Goal: Task Accomplishment & Management: Complete application form

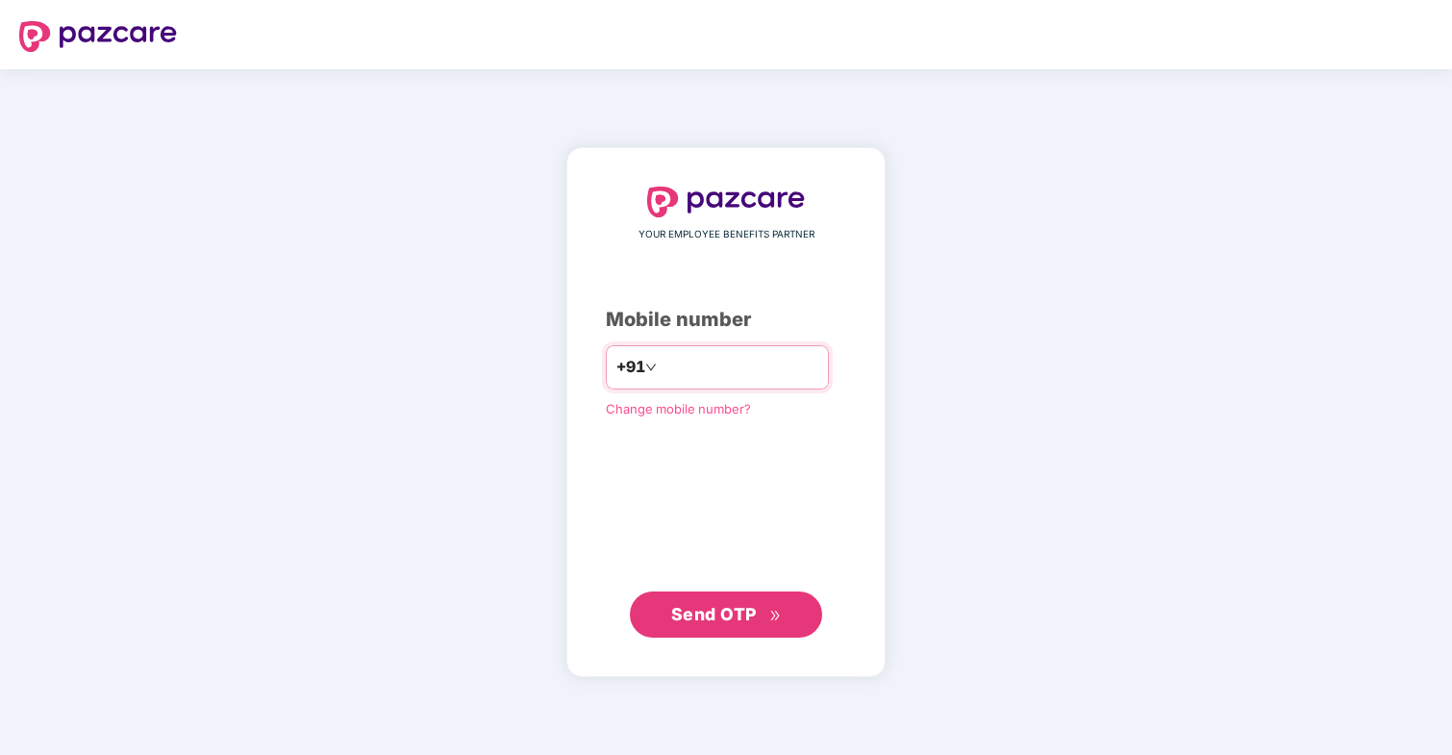
click at [777, 375] on input "number" at bounding box center [740, 367] width 158 height 31
type input "**********"
click at [706, 603] on span "Send OTP" at bounding box center [726, 613] width 111 height 27
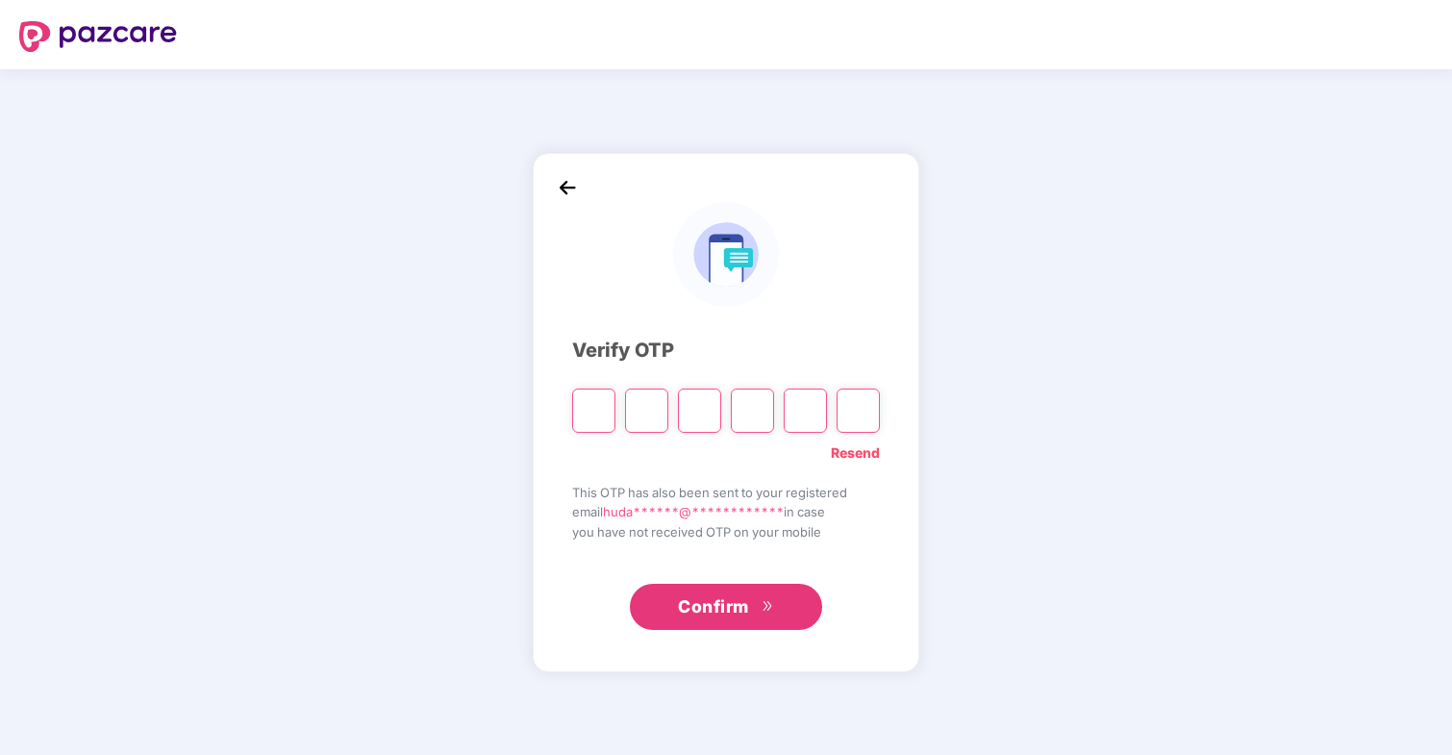
type input "*"
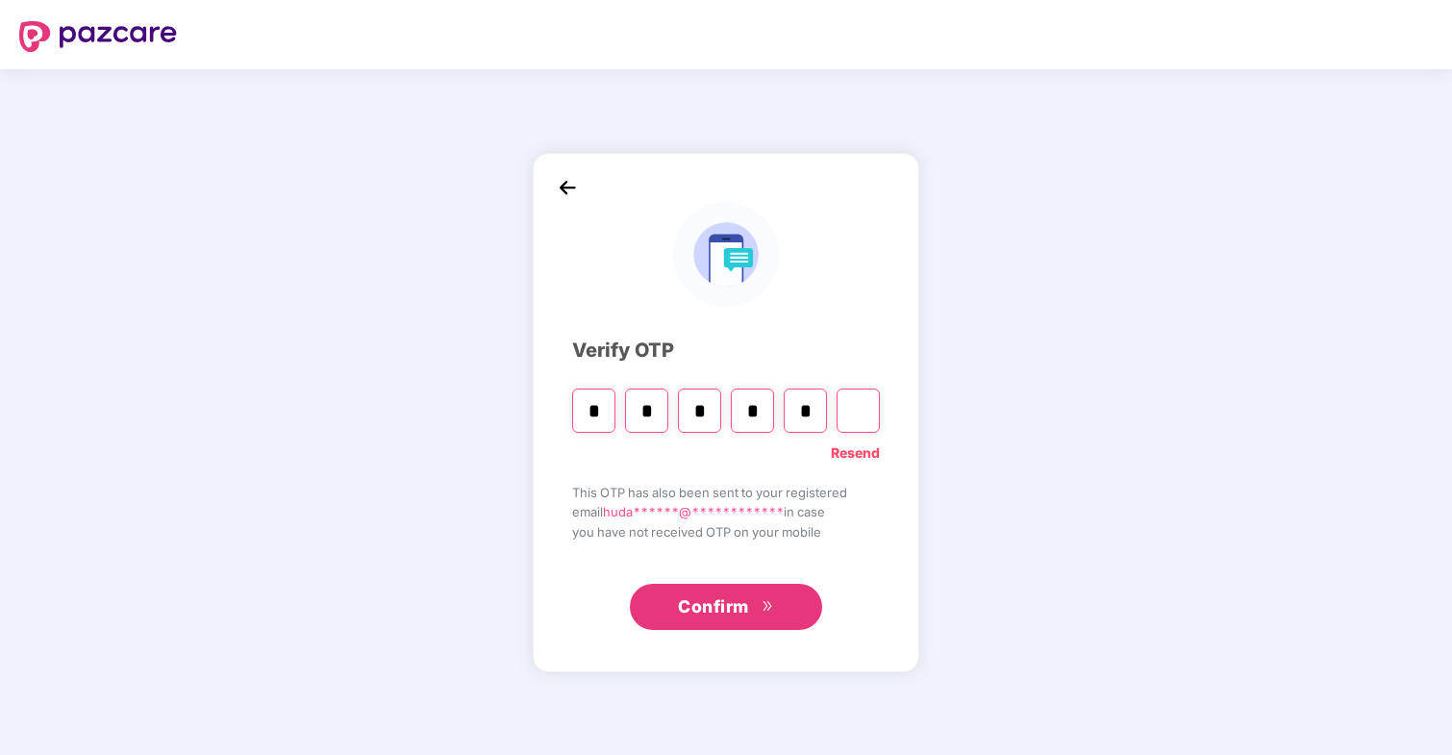
type input "*"
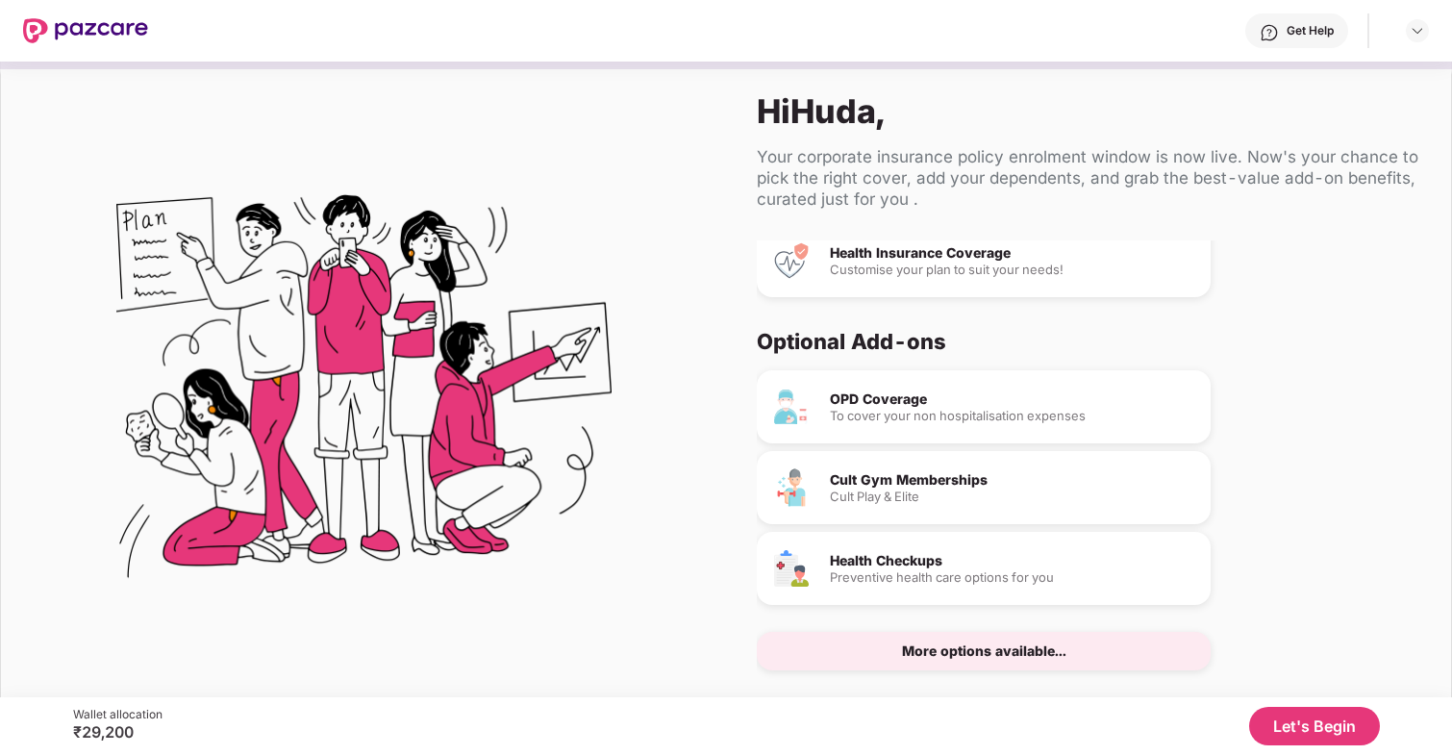
scroll to position [66, 0]
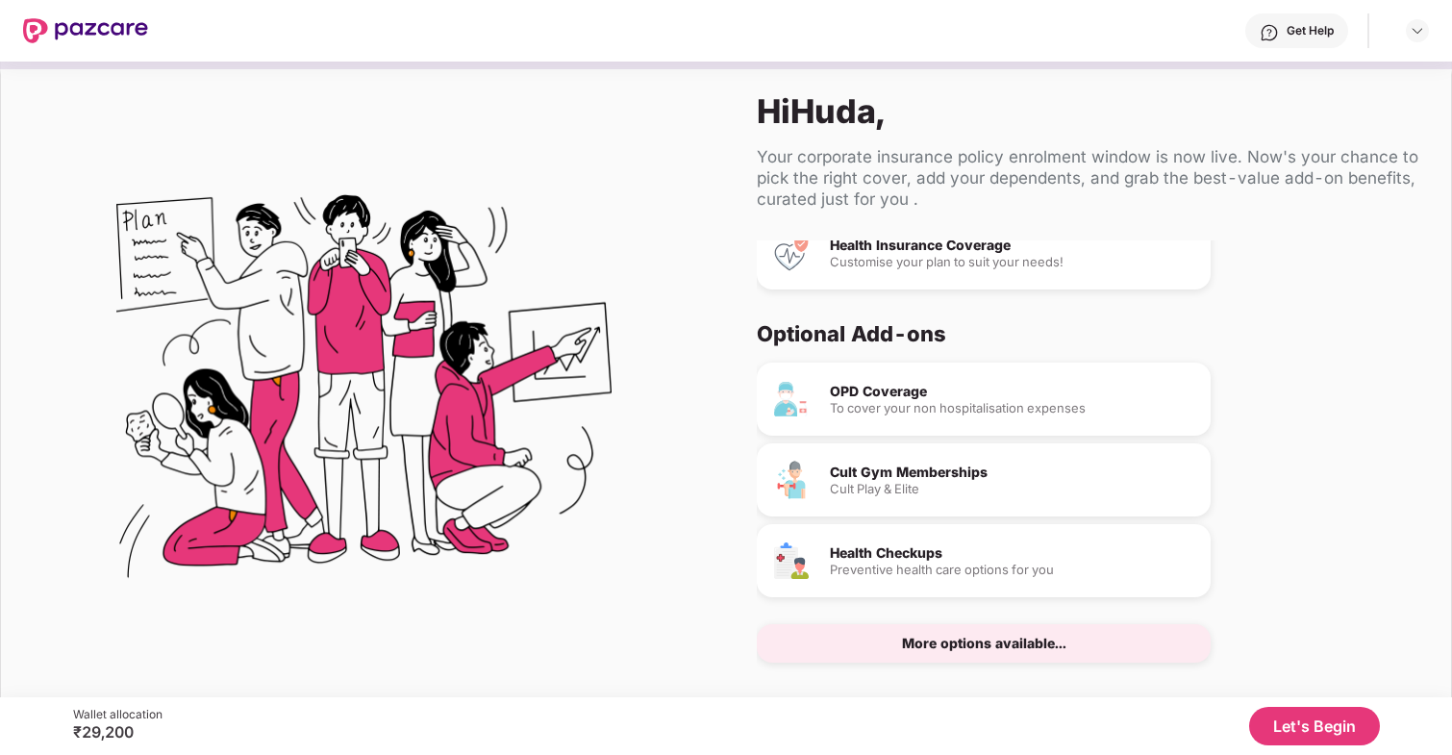
click at [879, 483] on div "Cult Play & Elite" at bounding box center [1012, 489] width 365 height 13
click at [877, 407] on div "To cover your non hospitalisation expenses" at bounding box center [1012, 408] width 365 height 13
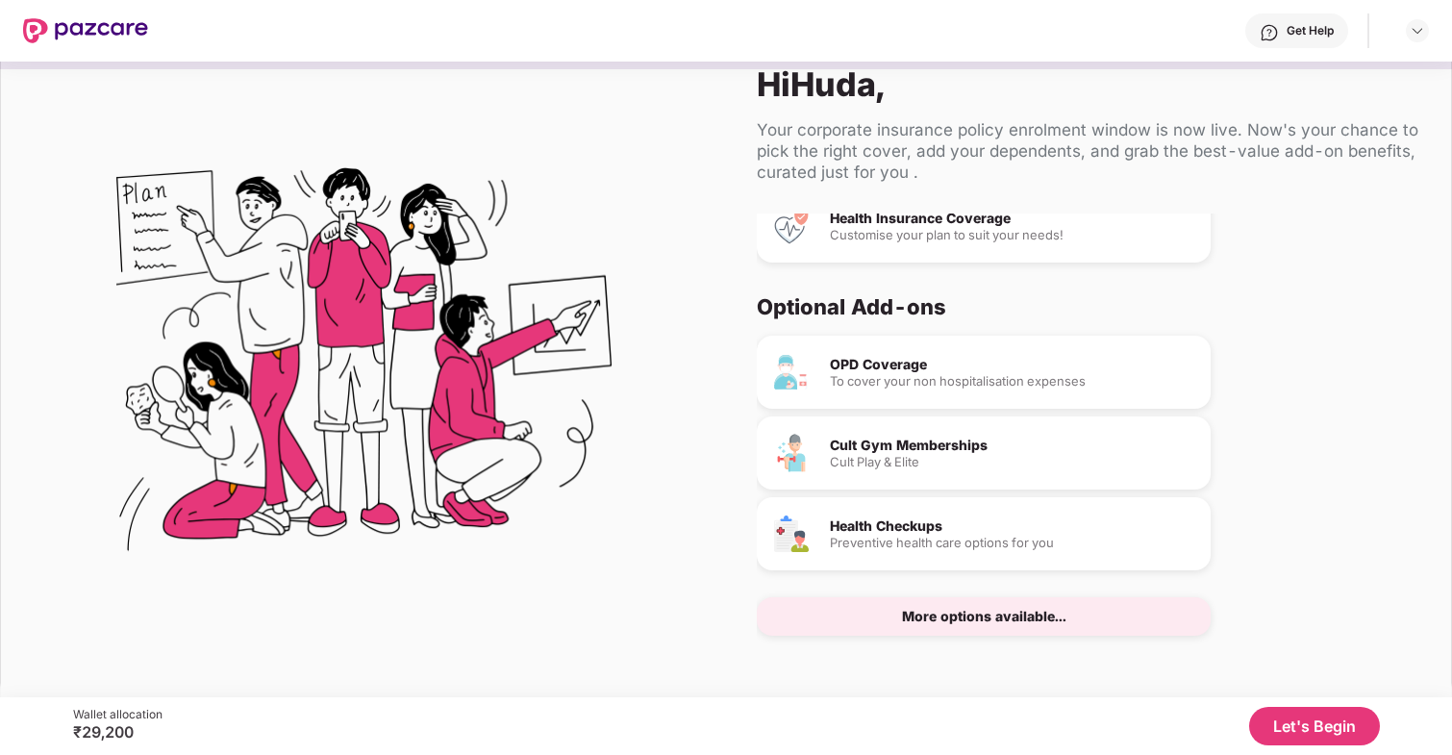
click at [929, 610] on div "More options available..." at bounding box center [984, 616] width 164 height 13
click at [930, 617] on div "More options available..." at bounding box center [984, 616] width 164 height 13
click at [930, 632] on div "More options available..." at bounding box center [984, 616] width 454 height 38
click at [929, 614] on div "More options available..." at bounding box center [984, 616] width 164 height 13
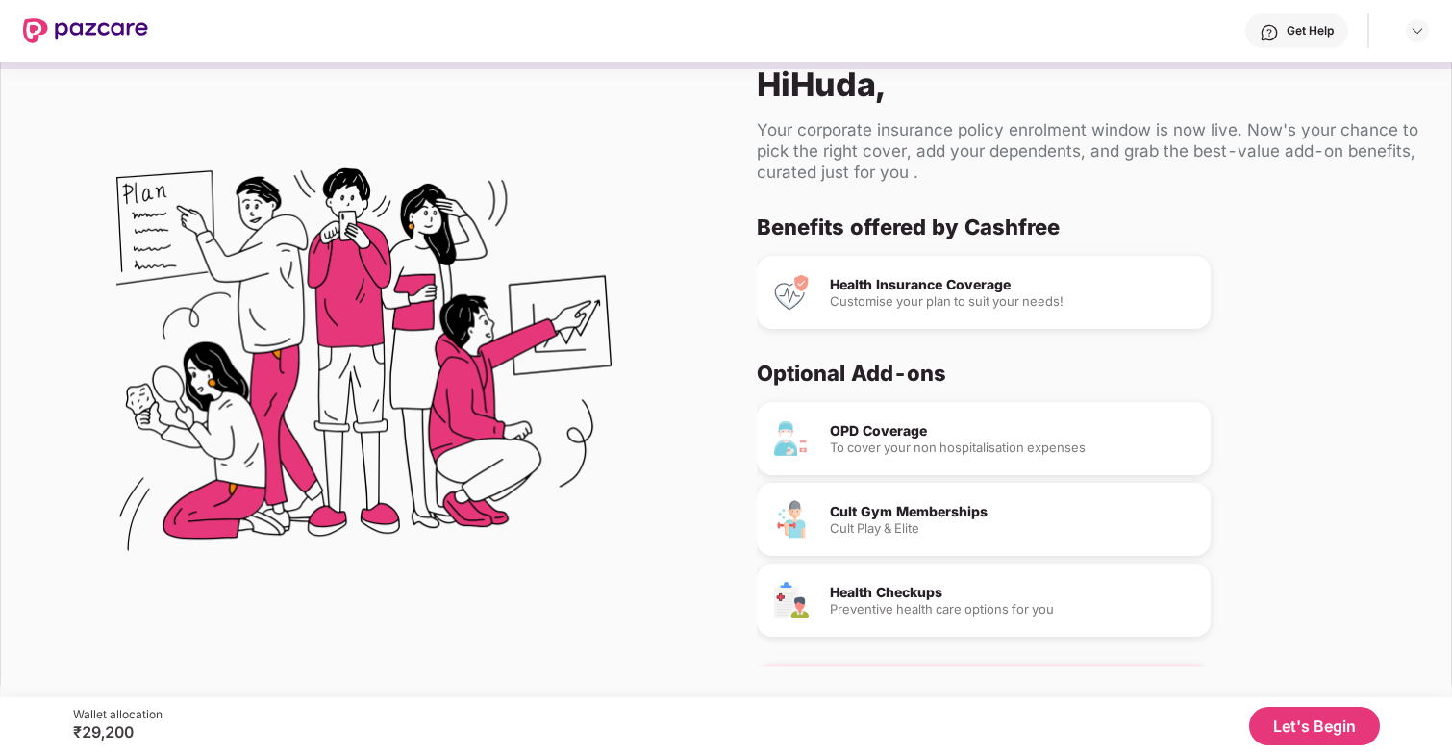
scroll to position [11, 0]
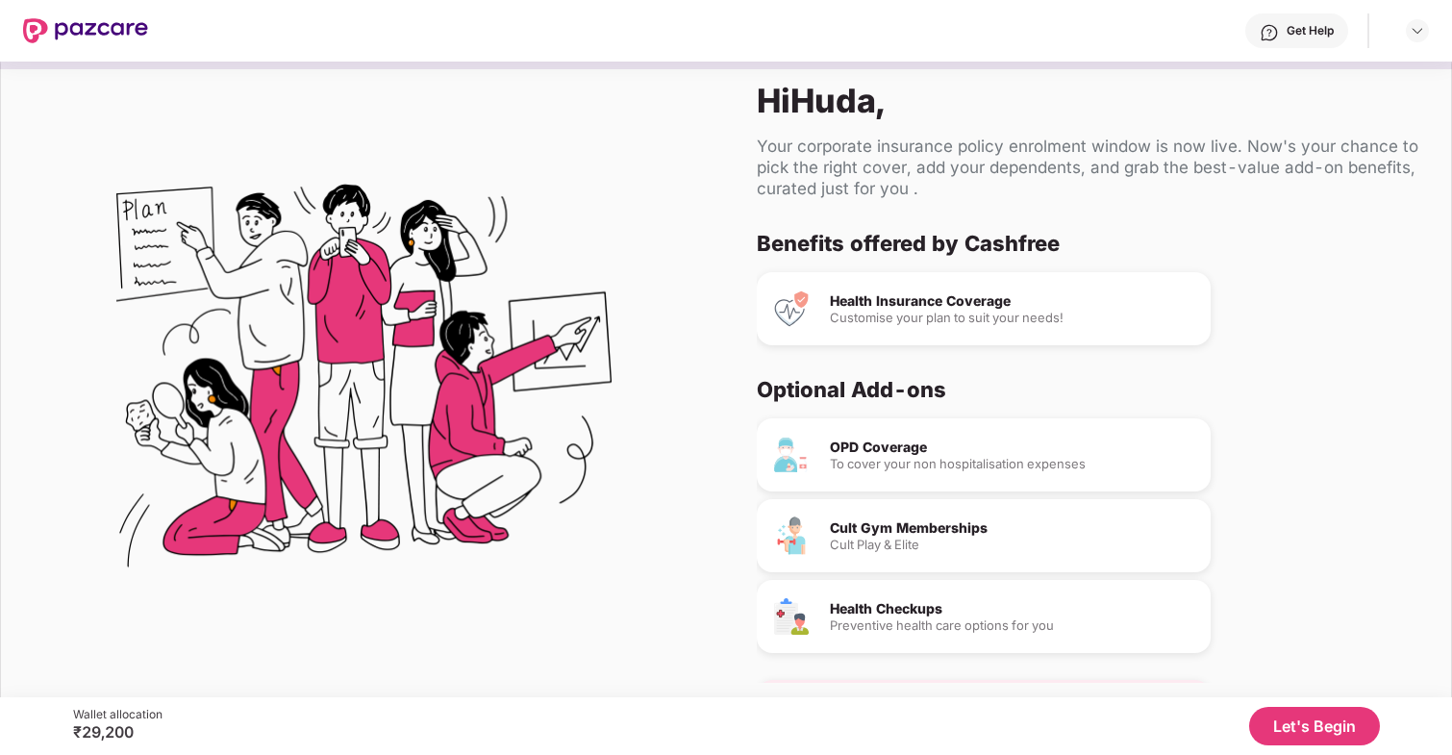
click at [893, 315] on div "Customise your plan to suit your needs!" at bounding box center [1012, 318] width 365 height 13
click at [859, 430] on div "OPD Coverage To cover your non hospitalisation expenses" at bounding box center [984, 454] width 454 height 73
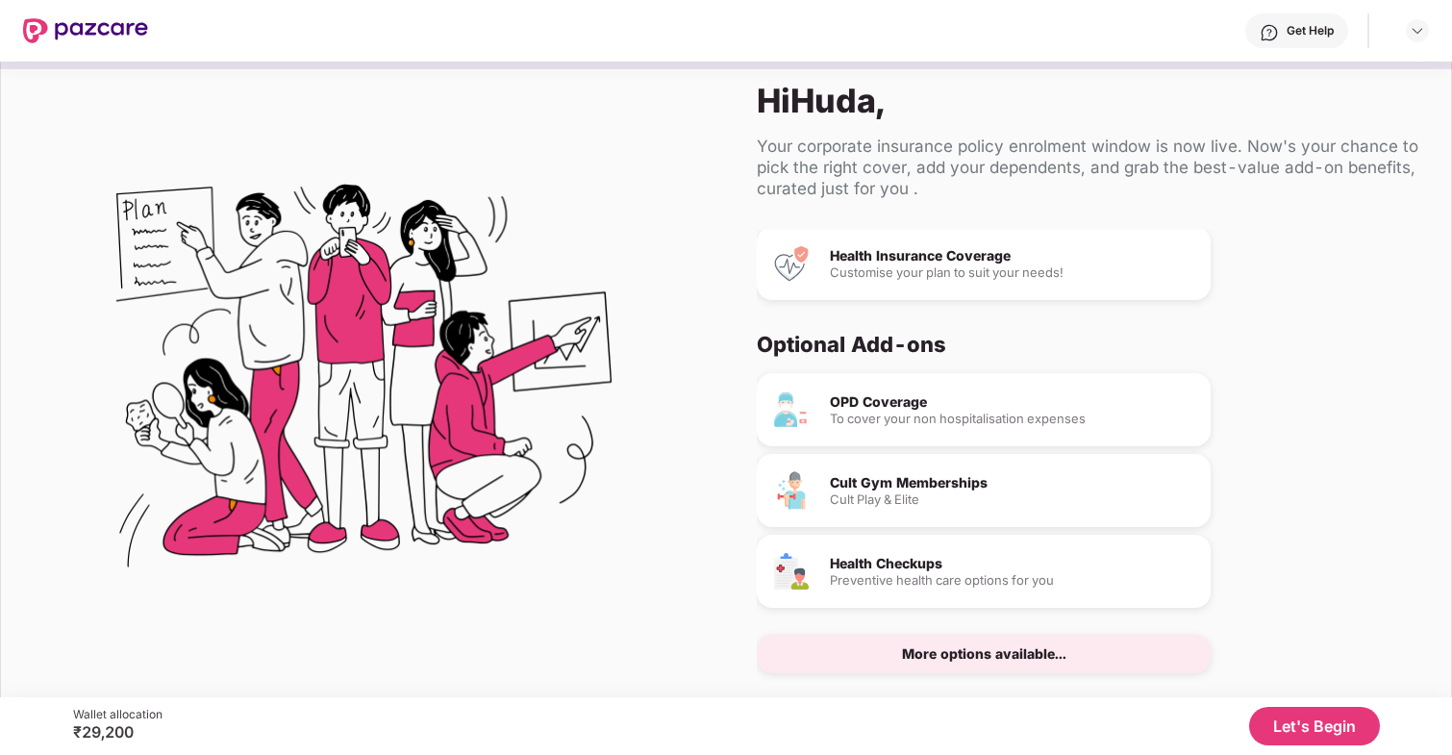
click at [1326, 716] on button "Let's Begin" at bounding box center [1314, 726] width 131 height 38
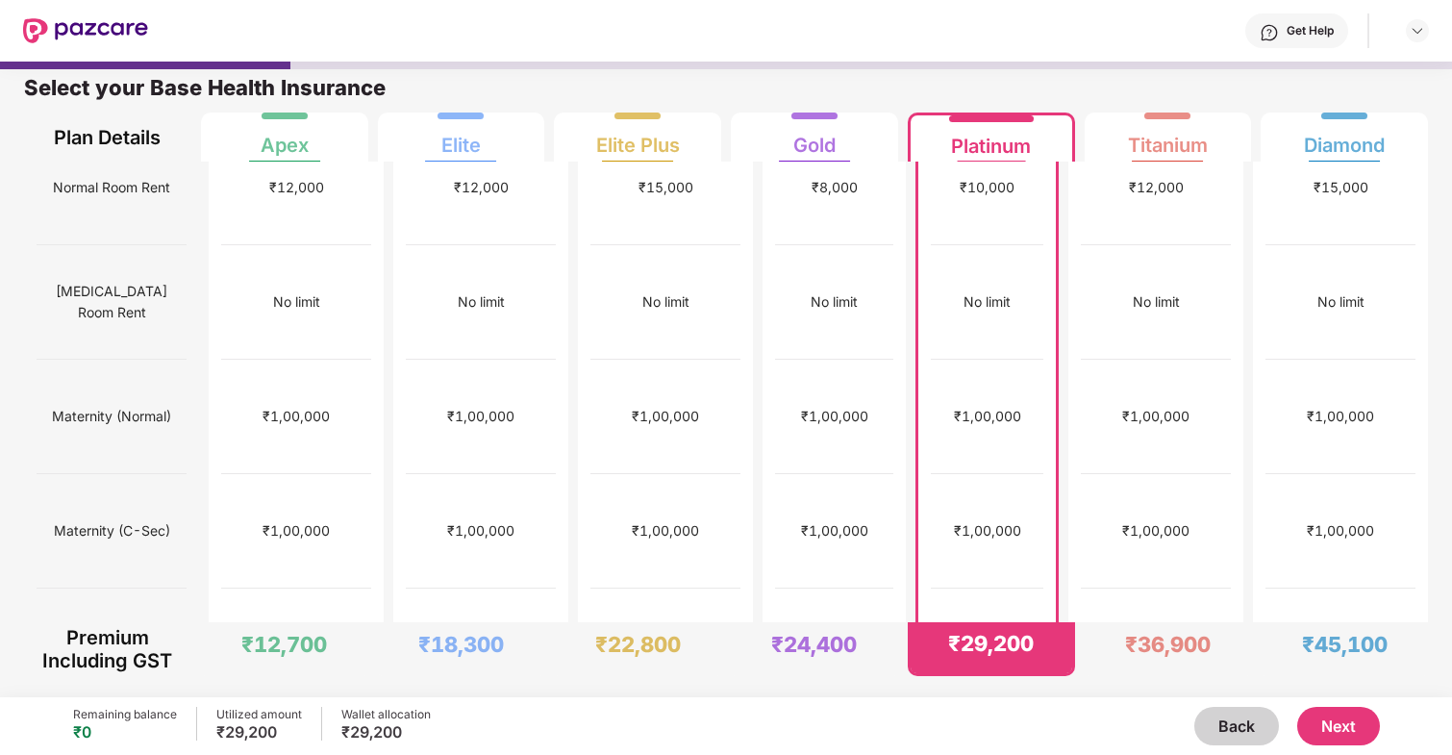
scroll to position [288, 0]
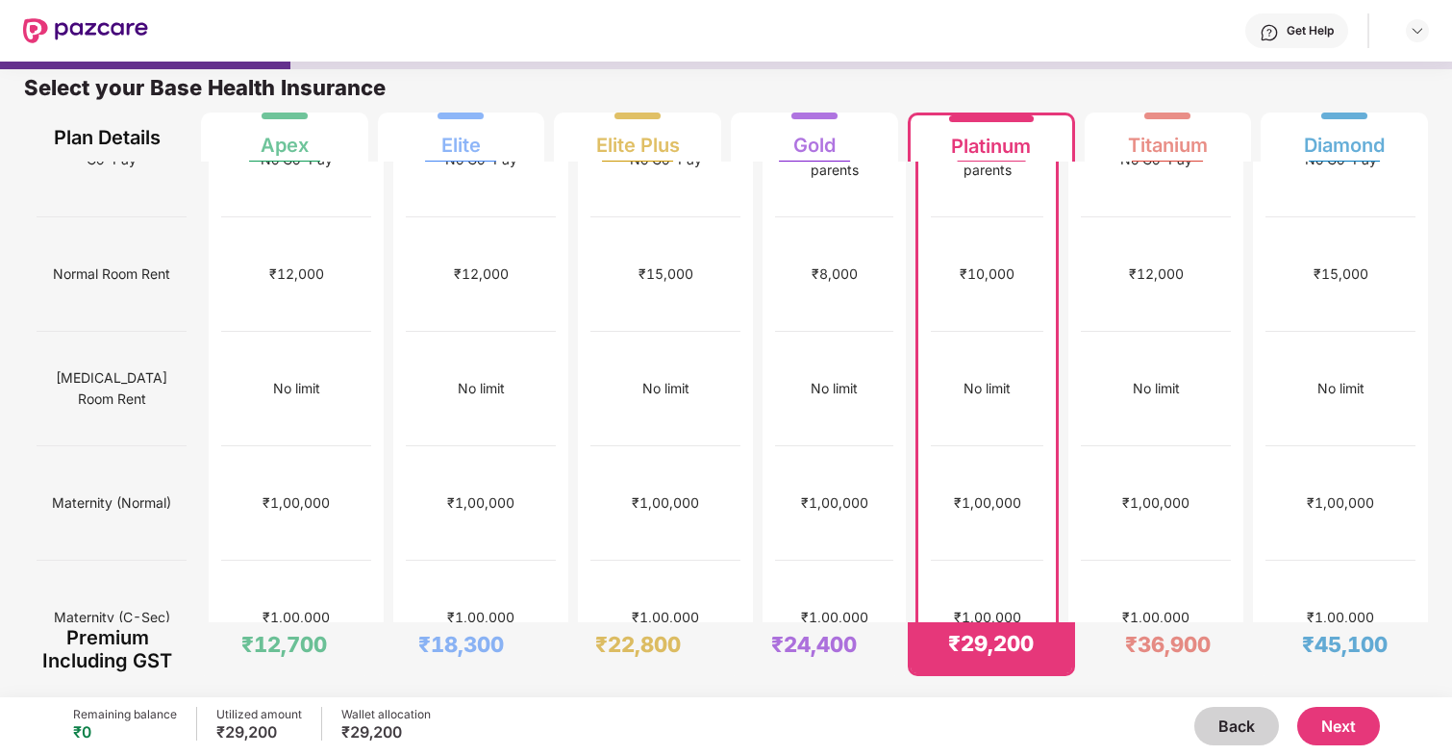
click at [1344, 718] on button "Next" at bounding box center [1338, 726] width 83 height 38
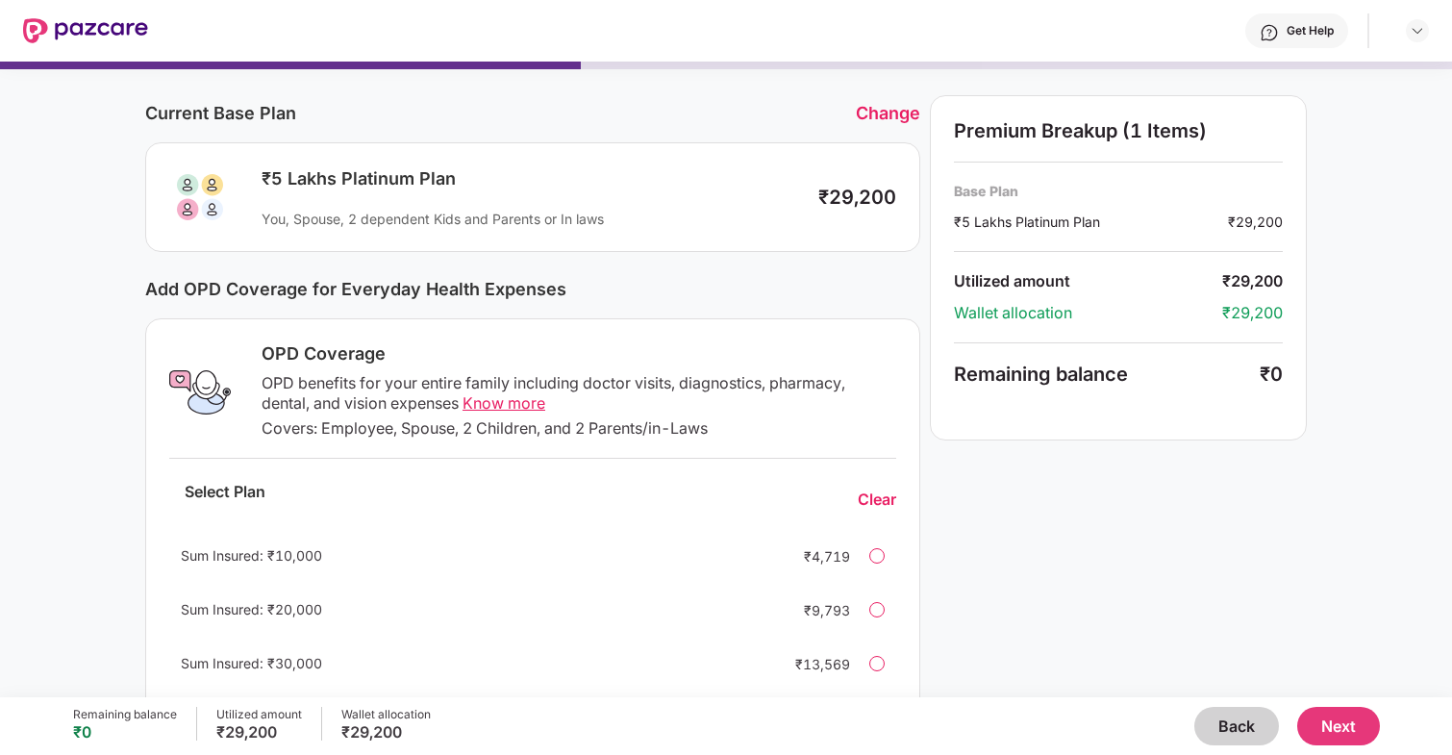
scroll to position [66, 0]
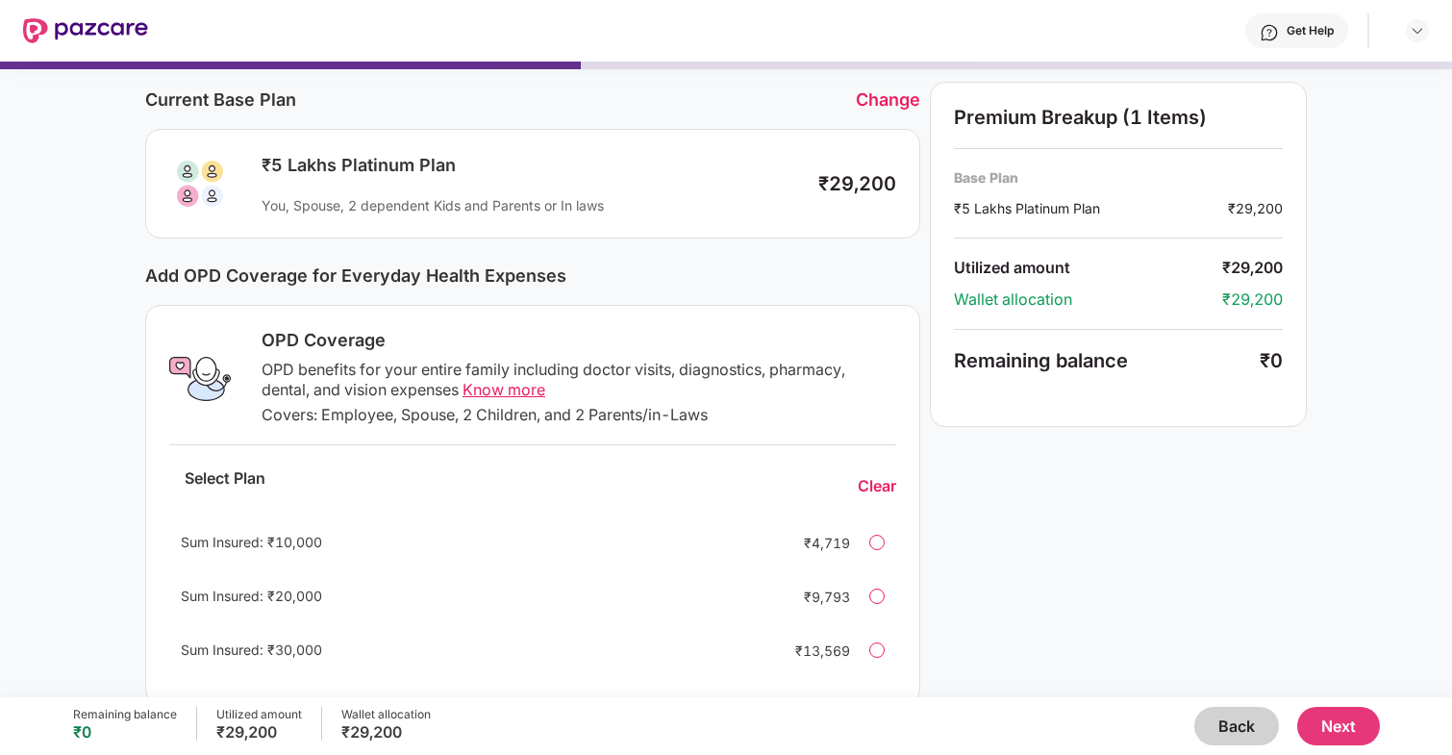
click at [767, 434] on div "OPD Coverage OPD benefits for your entire family including doctor visits, diagn…" at bounding box center [532, 505] width 775 height 400
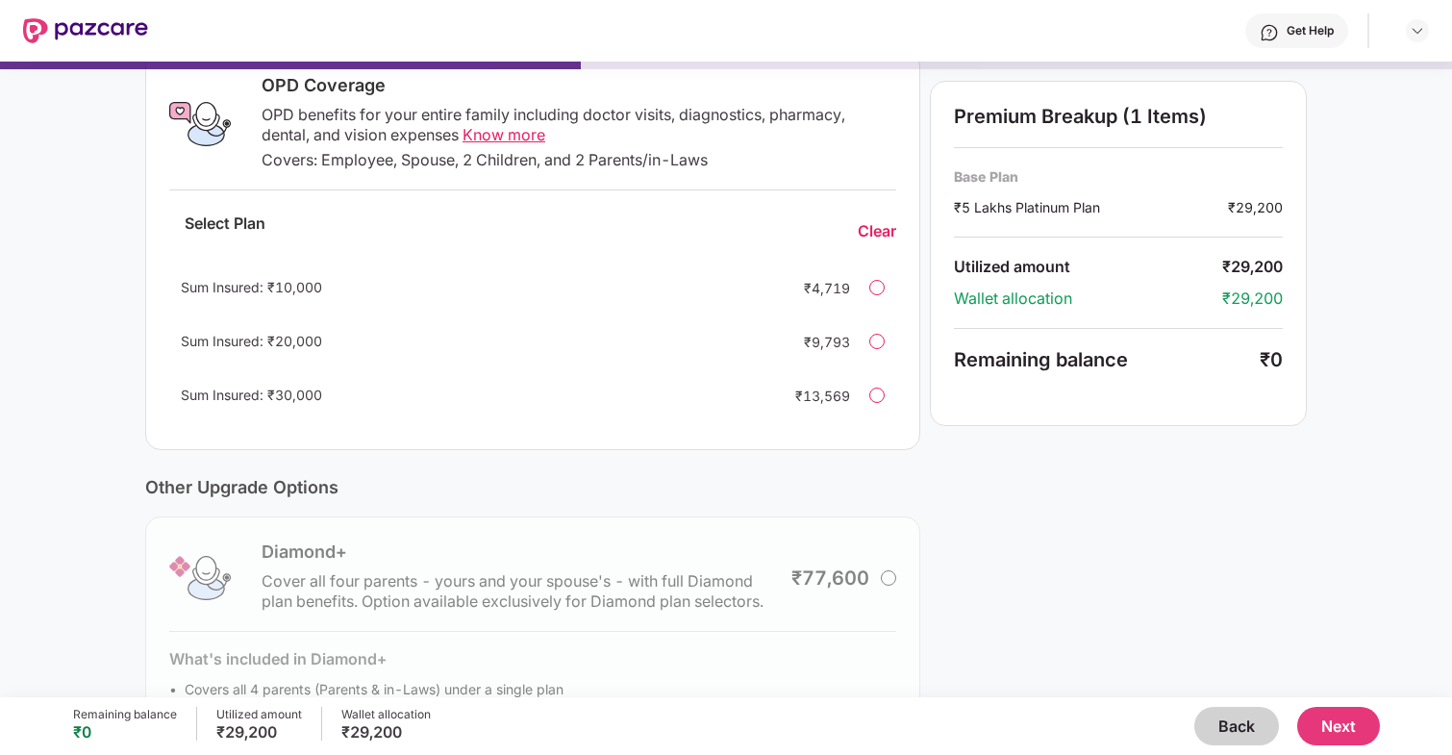
scroll to position [0, 0]
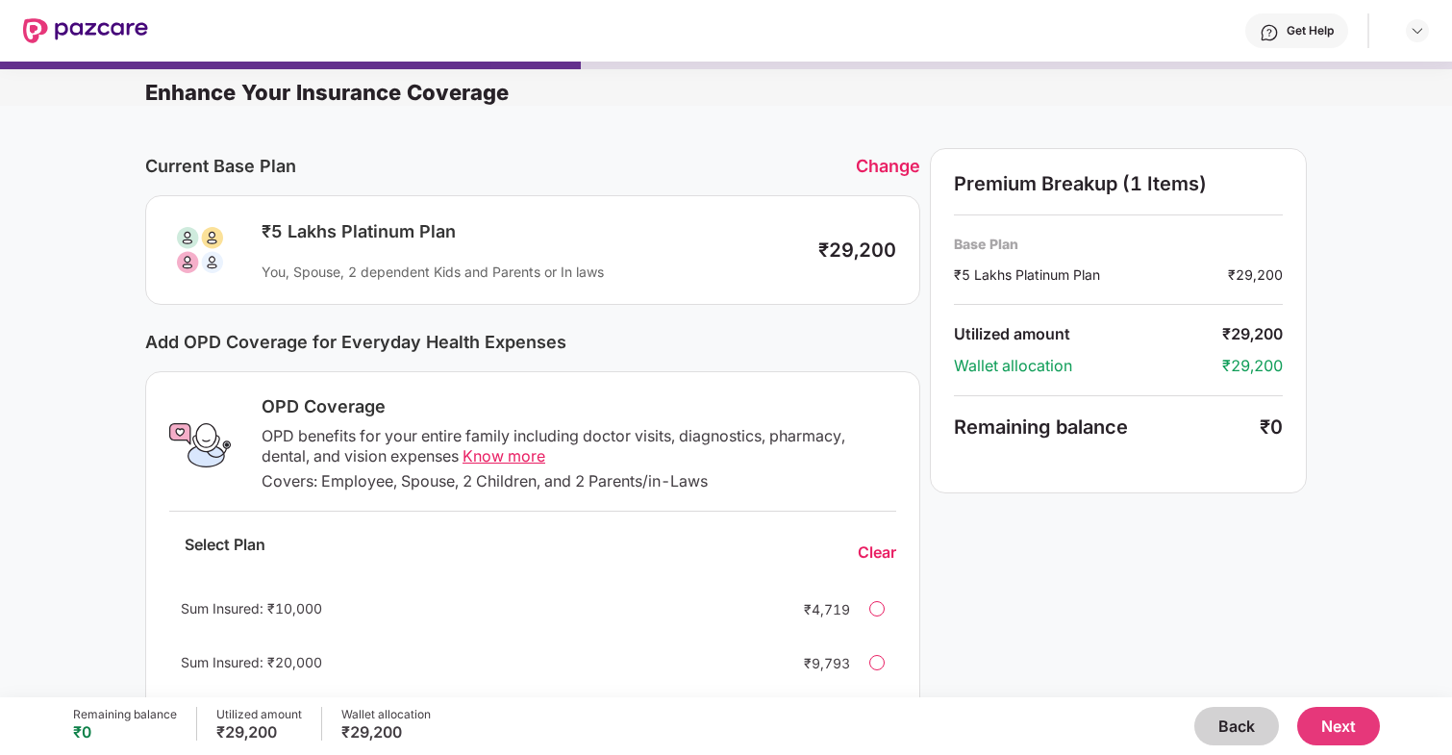
click at [1330, 723] on button "Next" at bounding box center [1338, 726] width 83 height 38
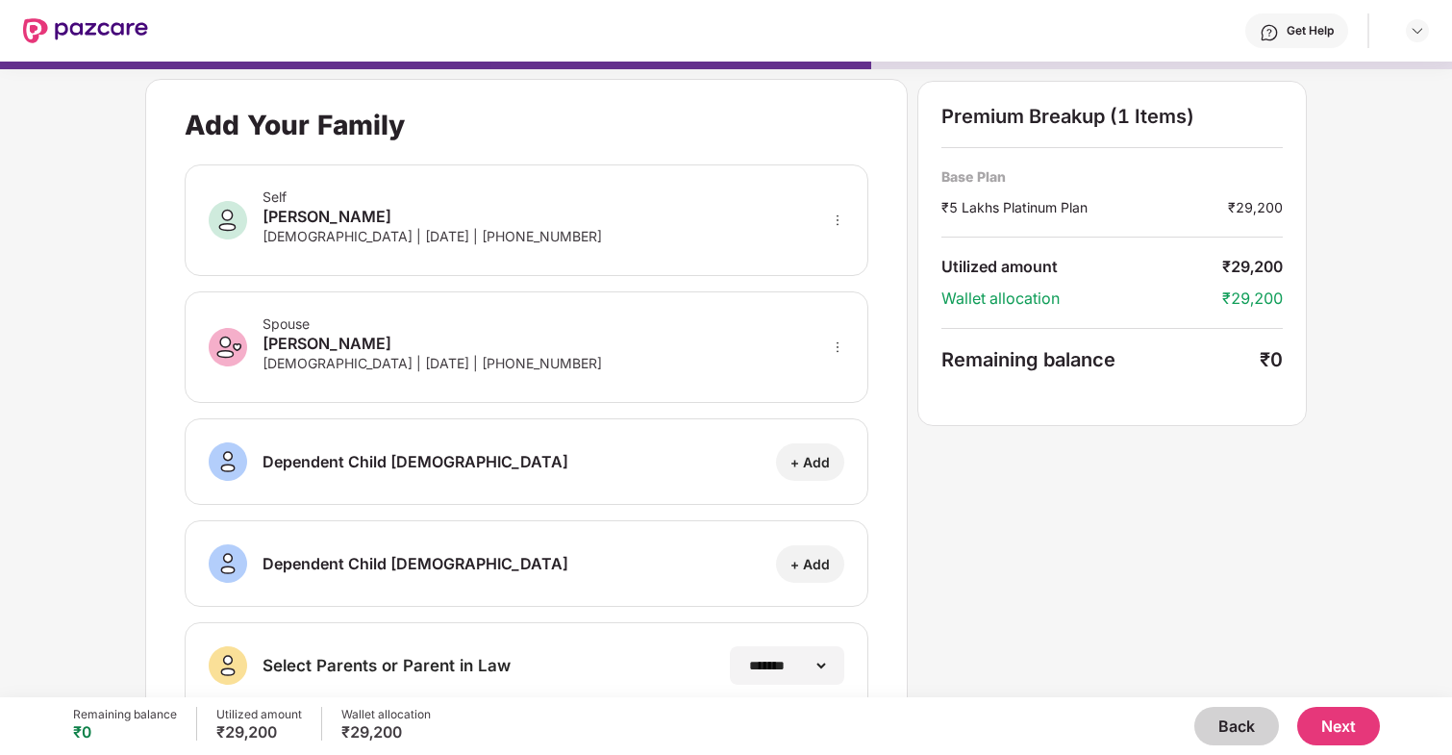
click at [1329, 731] on button "Next" at bounding box center [1338, 726] width 83 height 38
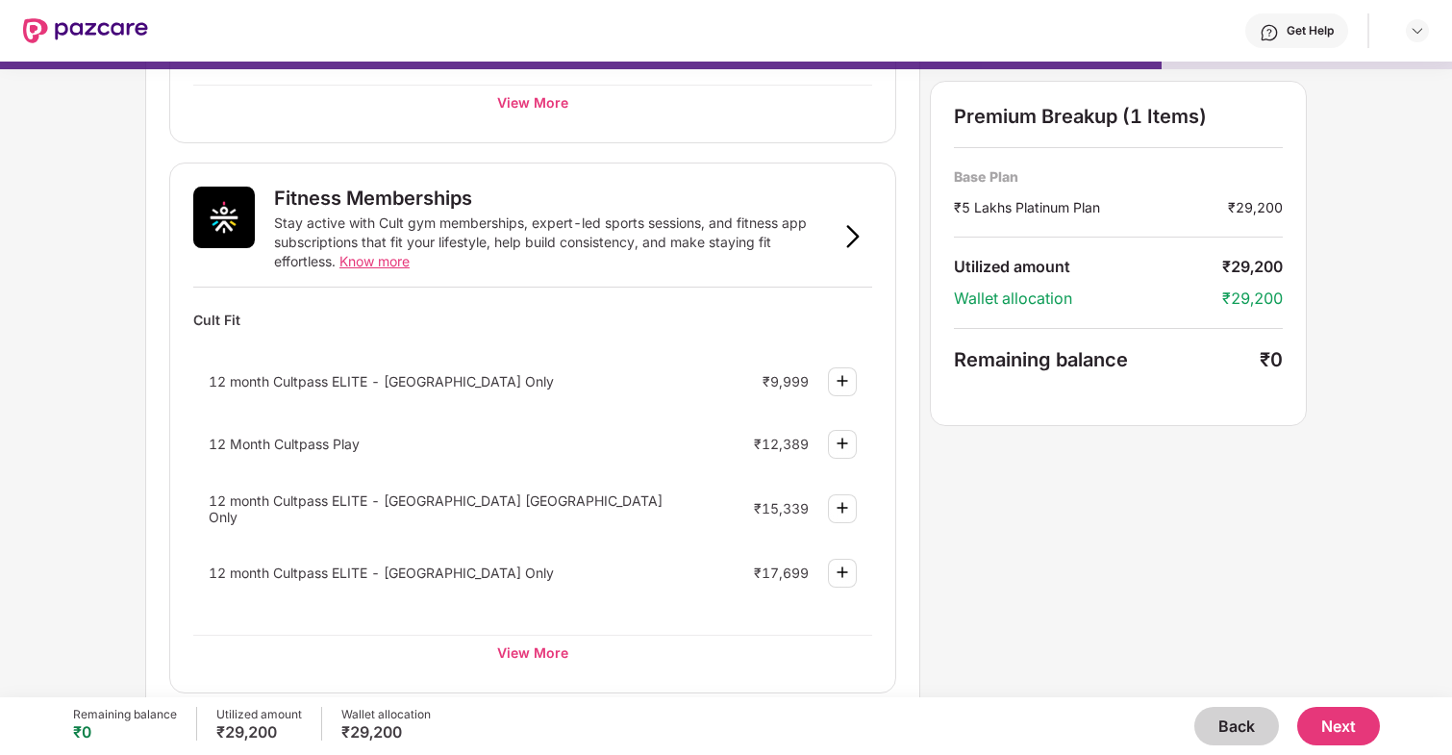
scroll to position [617, 0]
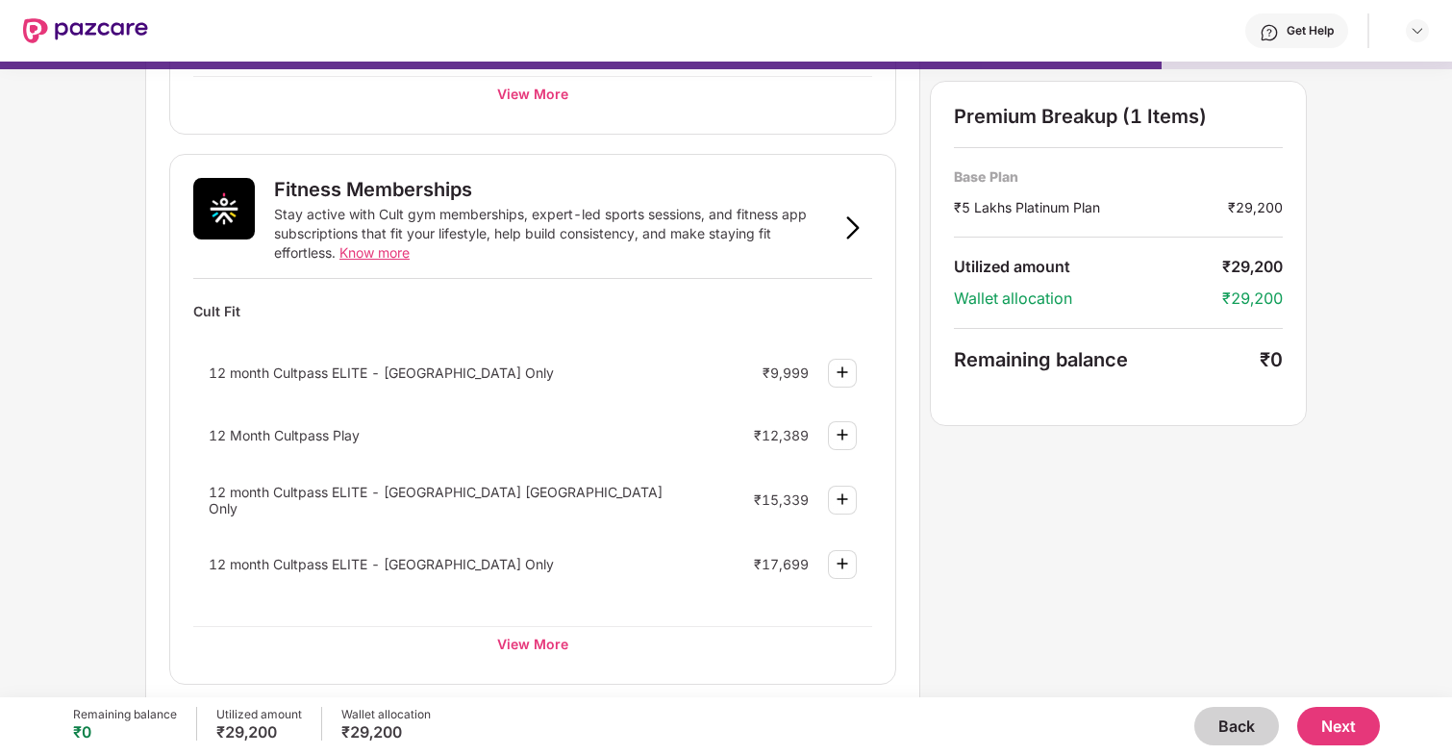
click at [707, 236] on div "Stay active with Cult gym memberships, expert-led sports sessions, and fitness …" at bounding box center [554, 234] width 560 height 58
click at [839, 228] on div at bounding box center [853, 228] width 38 height 38
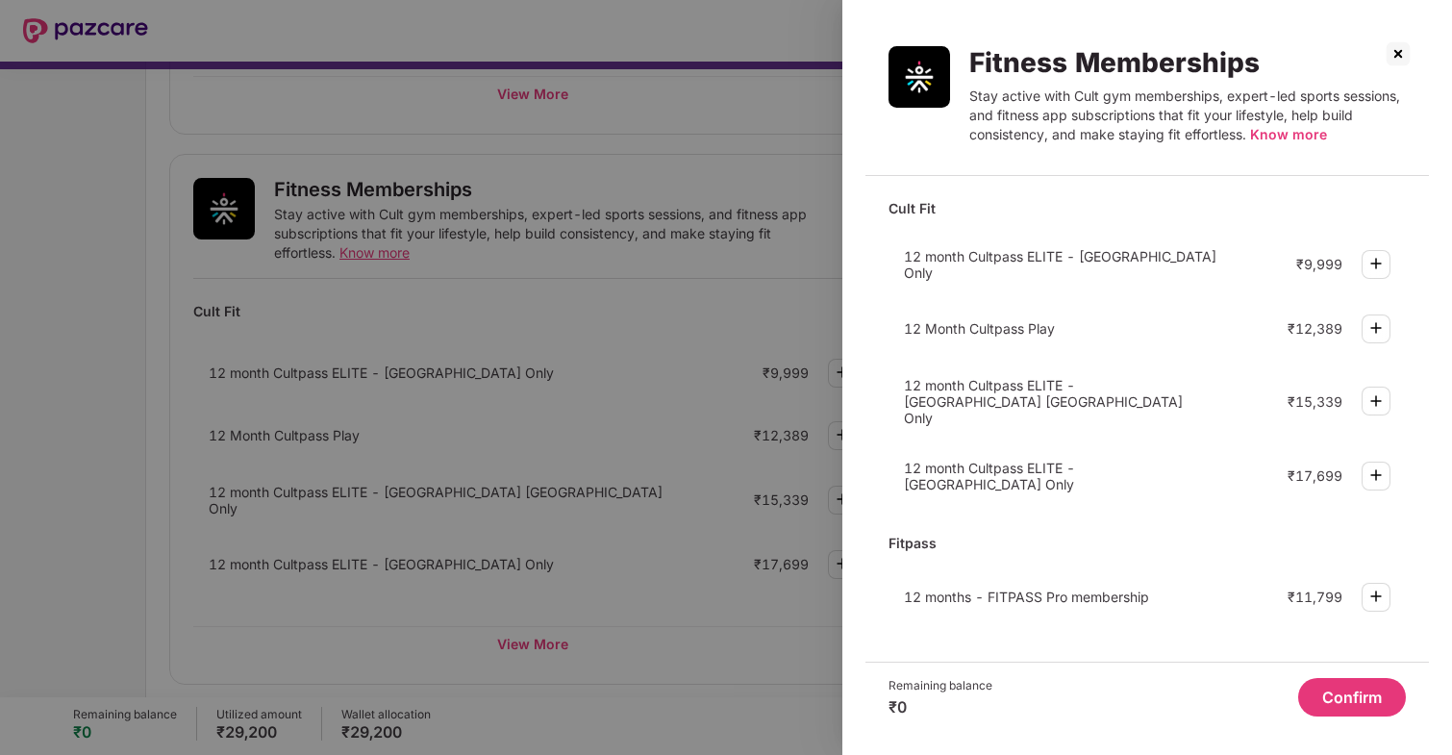
click at [1402, 45] on img at bounding box center [1398, 53] width 31 height 31
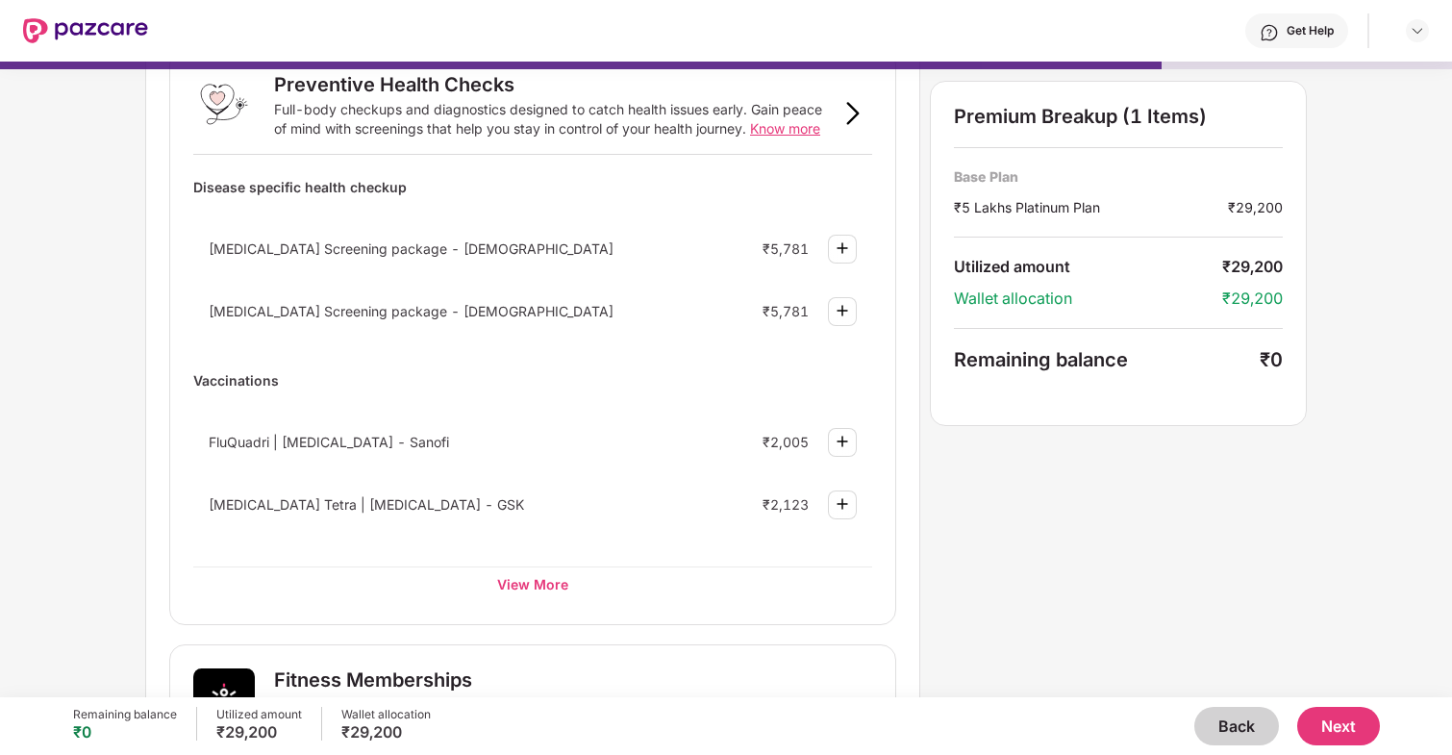
scroll to position [128, 0]
click at [547, 584] on div "View More" at bounding box center [532, 583] width 679 height 35
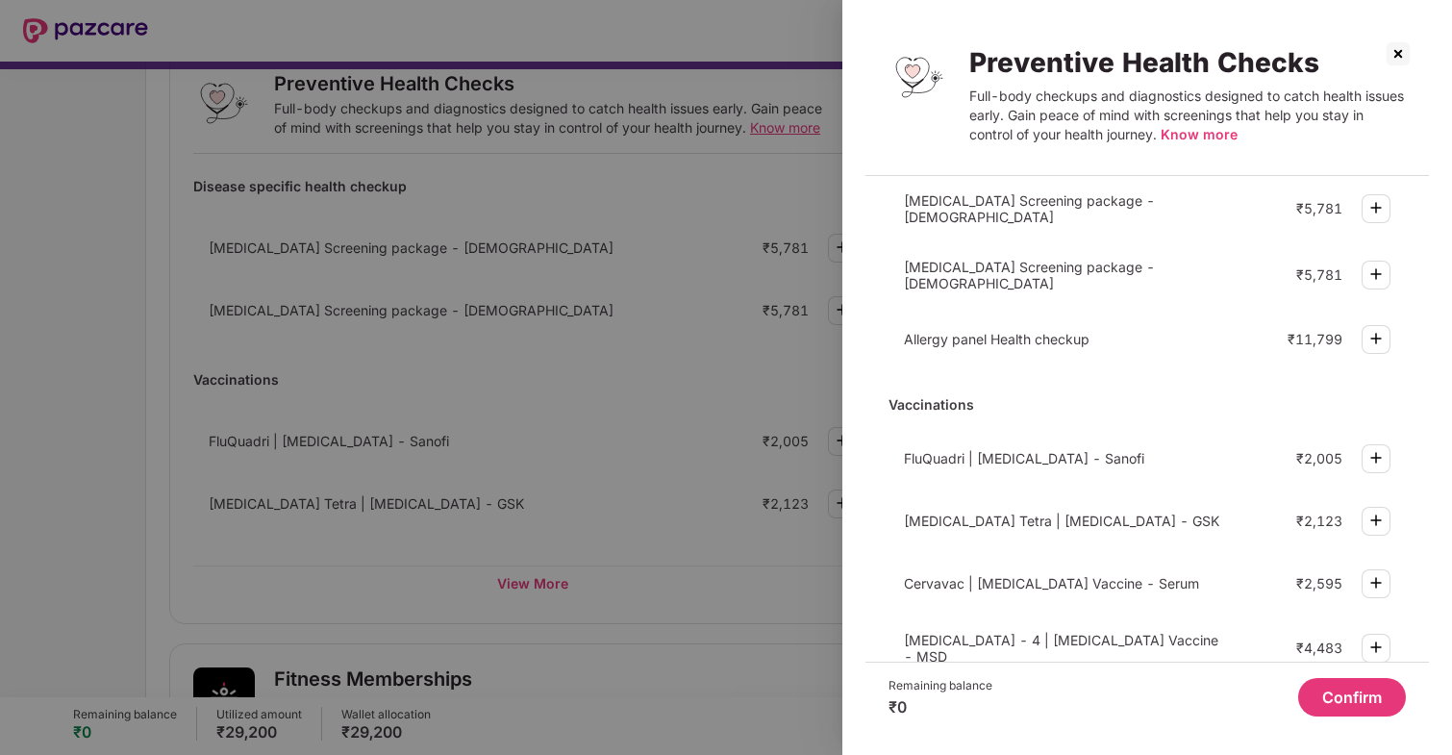
scroll to position [535, 0]
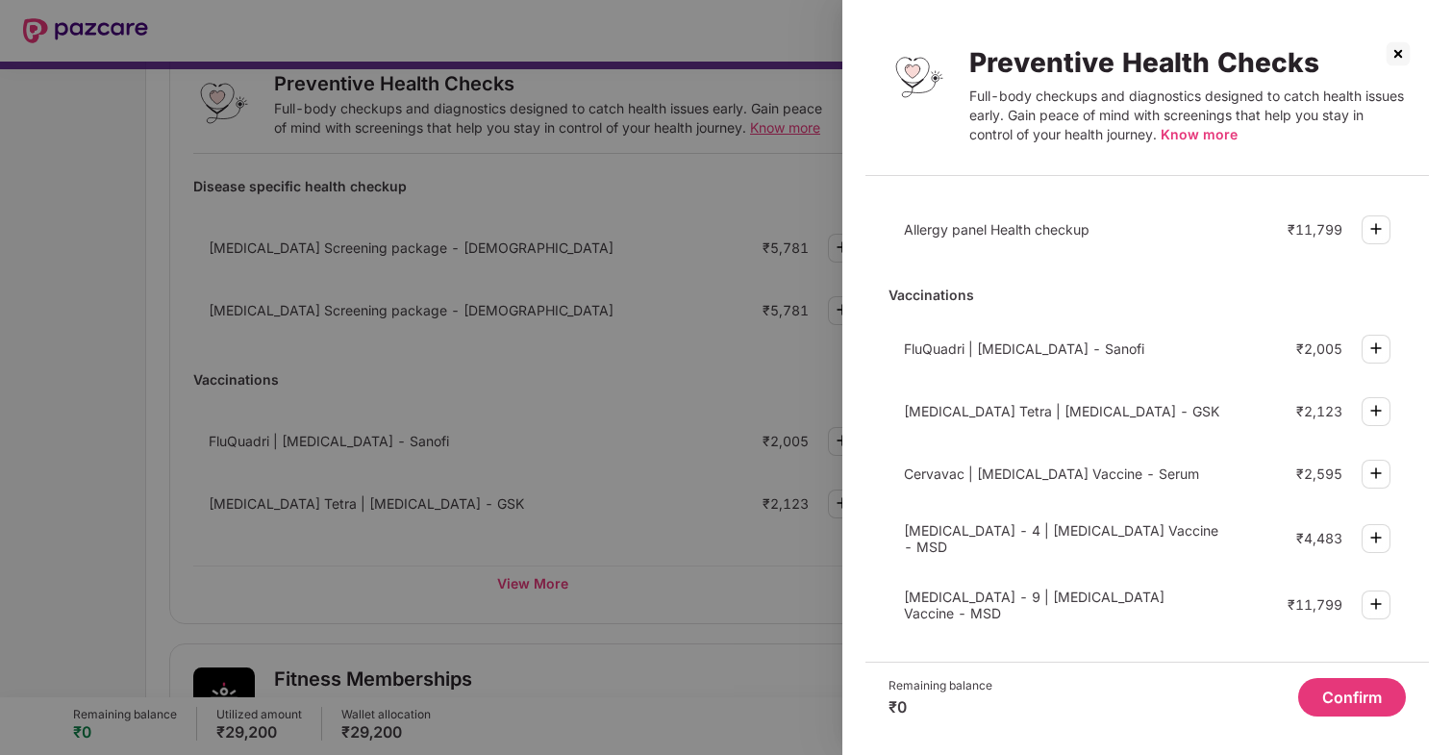
click at [1401, 69] on div "Preventive Health Checks" at bounding box center [1187, 62] width 437 height 33
click at [1391, 59] on img at bounding box center [1398, 53] width 31 height 31
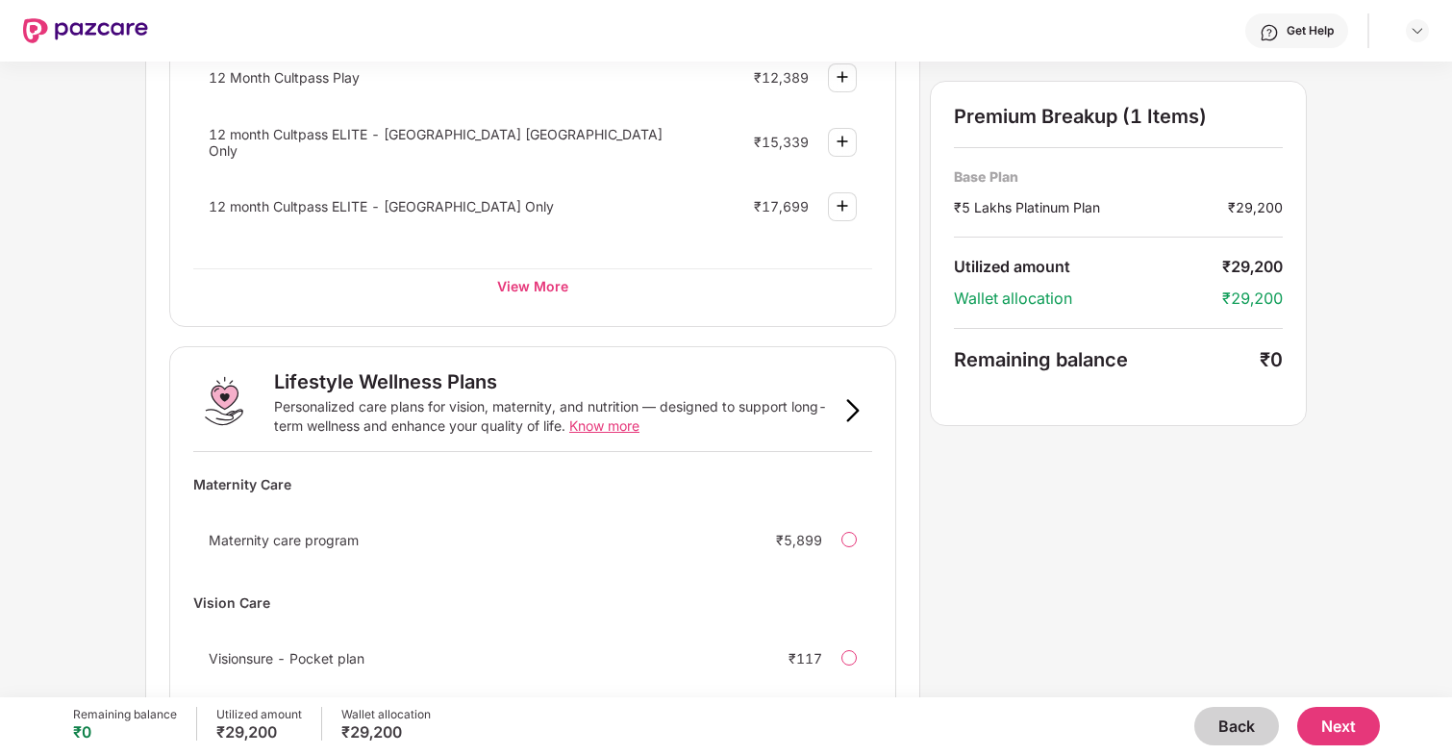
scroll to position [976, 0]
click at [855, 409] on img at bounding box center [853, 409] width 23 height 23
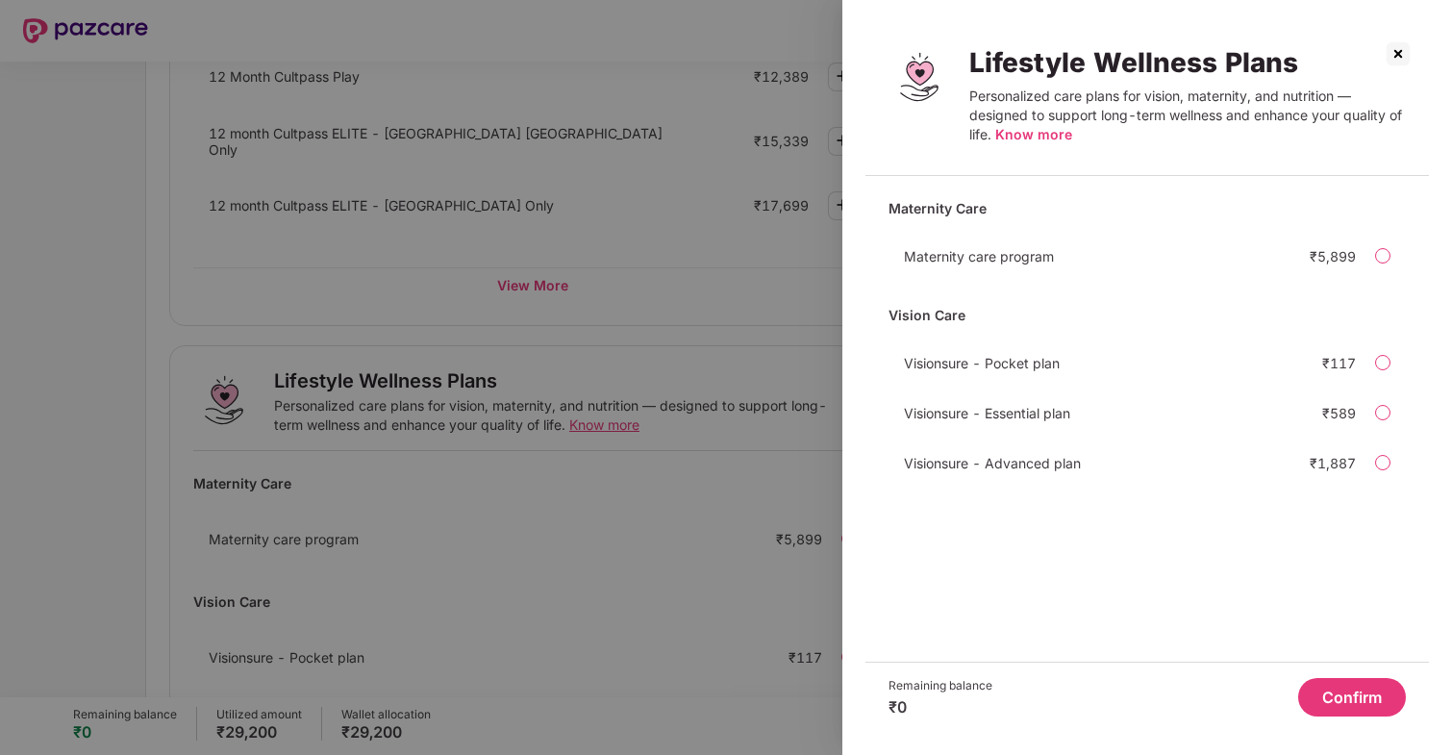
click at [1420, 45] on div "Lifestyle Wellness Plans Personalized care plans for vision, maternity, and nut…" at bounding box center [1148, 99] width 564 height 153
click at [1404, 56] on img at bounding box center [1398, 53] width 31 height 31
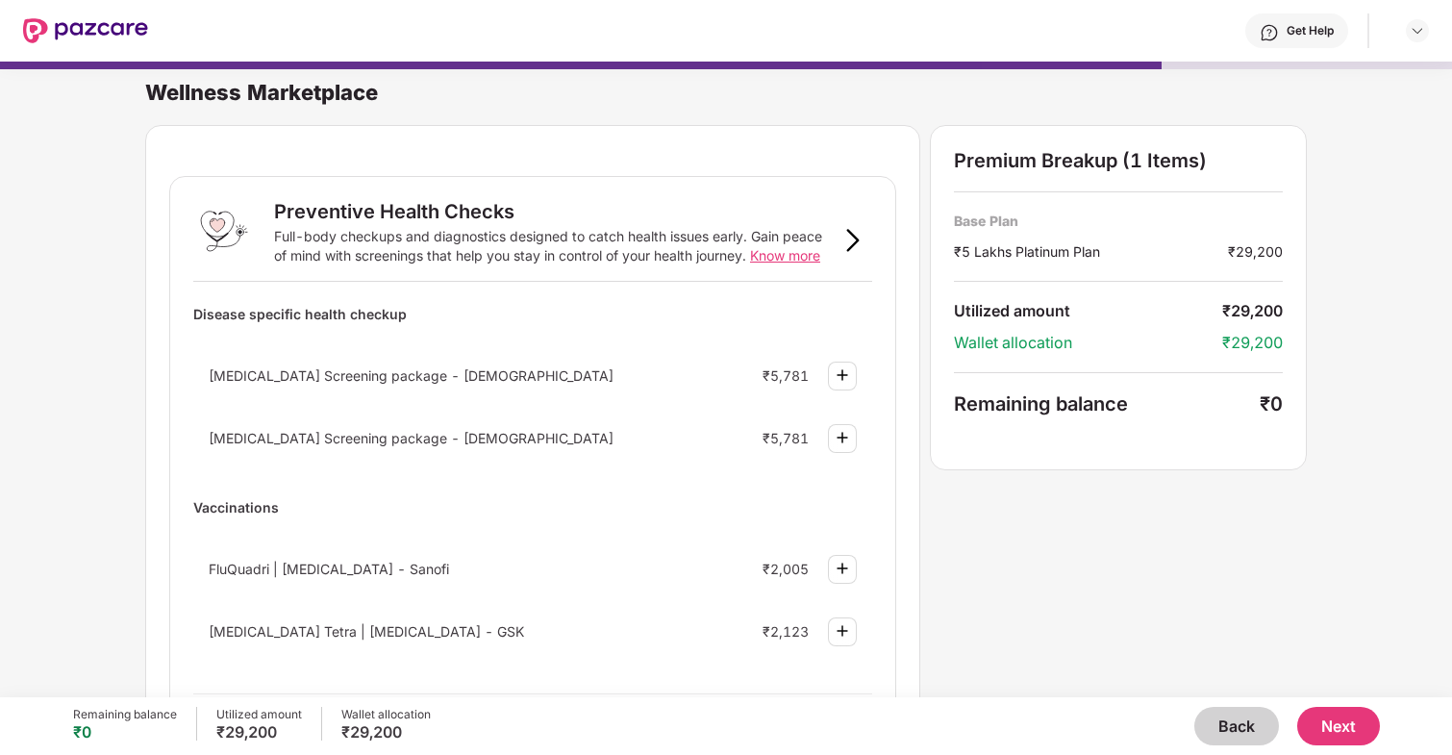
click at [1217, 331] on div "Premium Breakup (1 Items) Base Plan ₹5 Lakhs Platinum Plan ₹29,200 Utilized amo…" at bounding box center [1118, 297] width 377 height 345
click at [1237, 734] on button "Back" at bounding box center [1237, 726] width 85 height 38
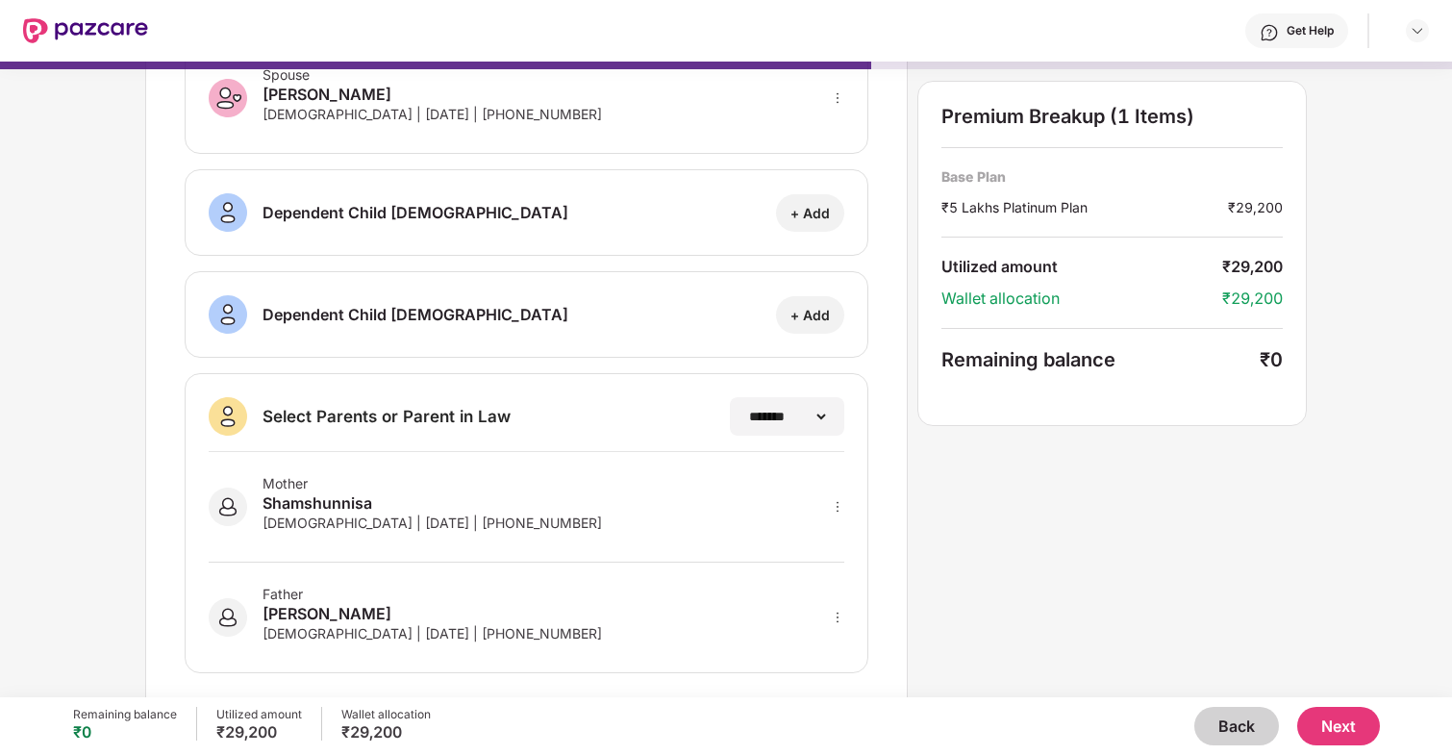
scroll to position [269, 0]
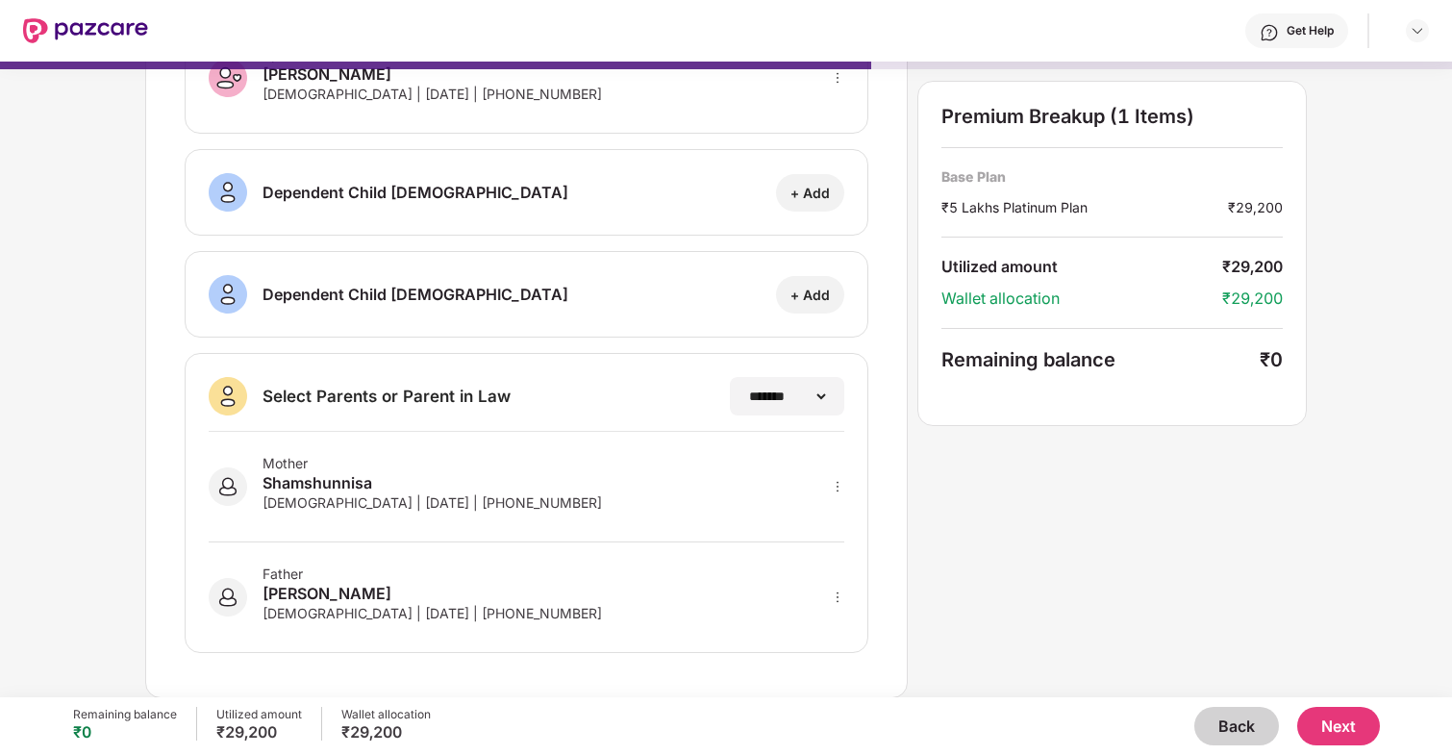
click at [1216, 727] on button "Back" at bounding box center [1237, 726] width 85 height 38
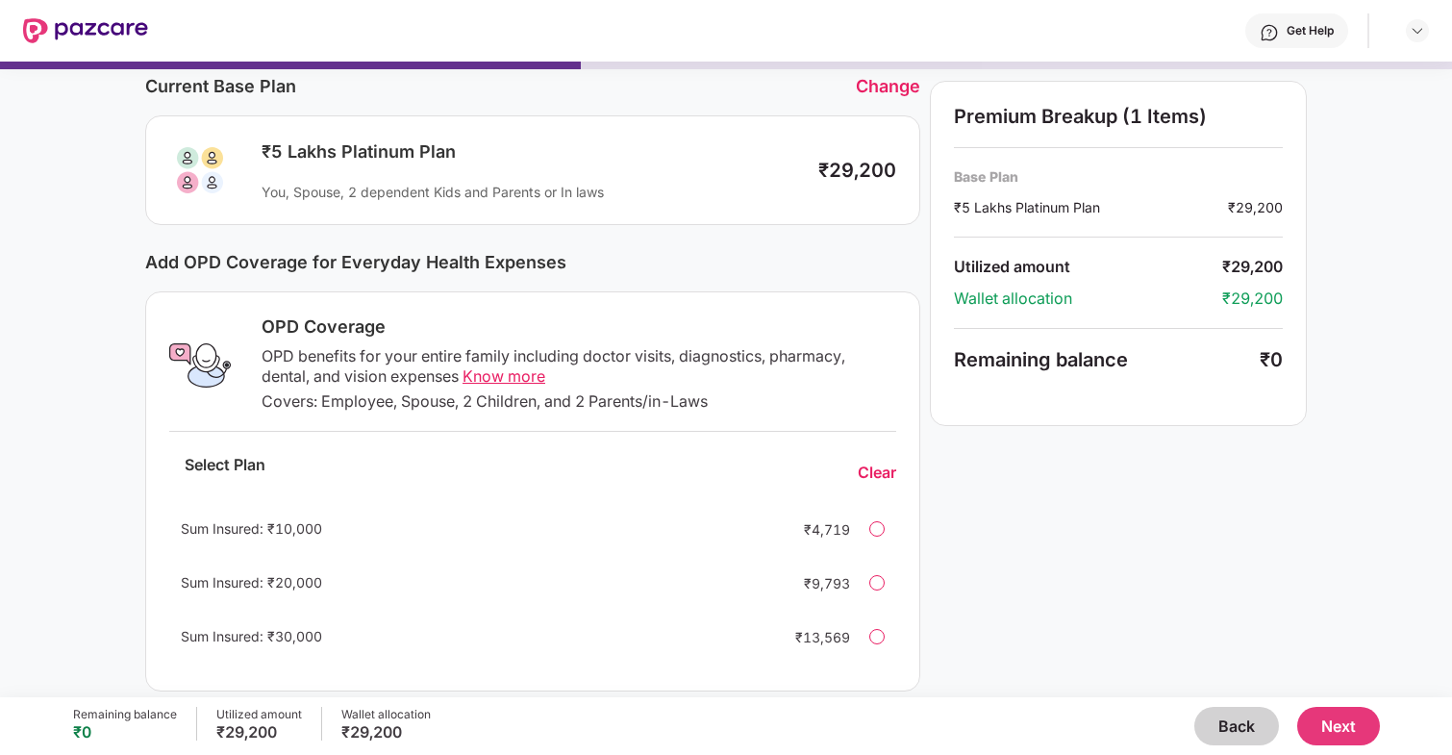
scroll to position [0, 0]
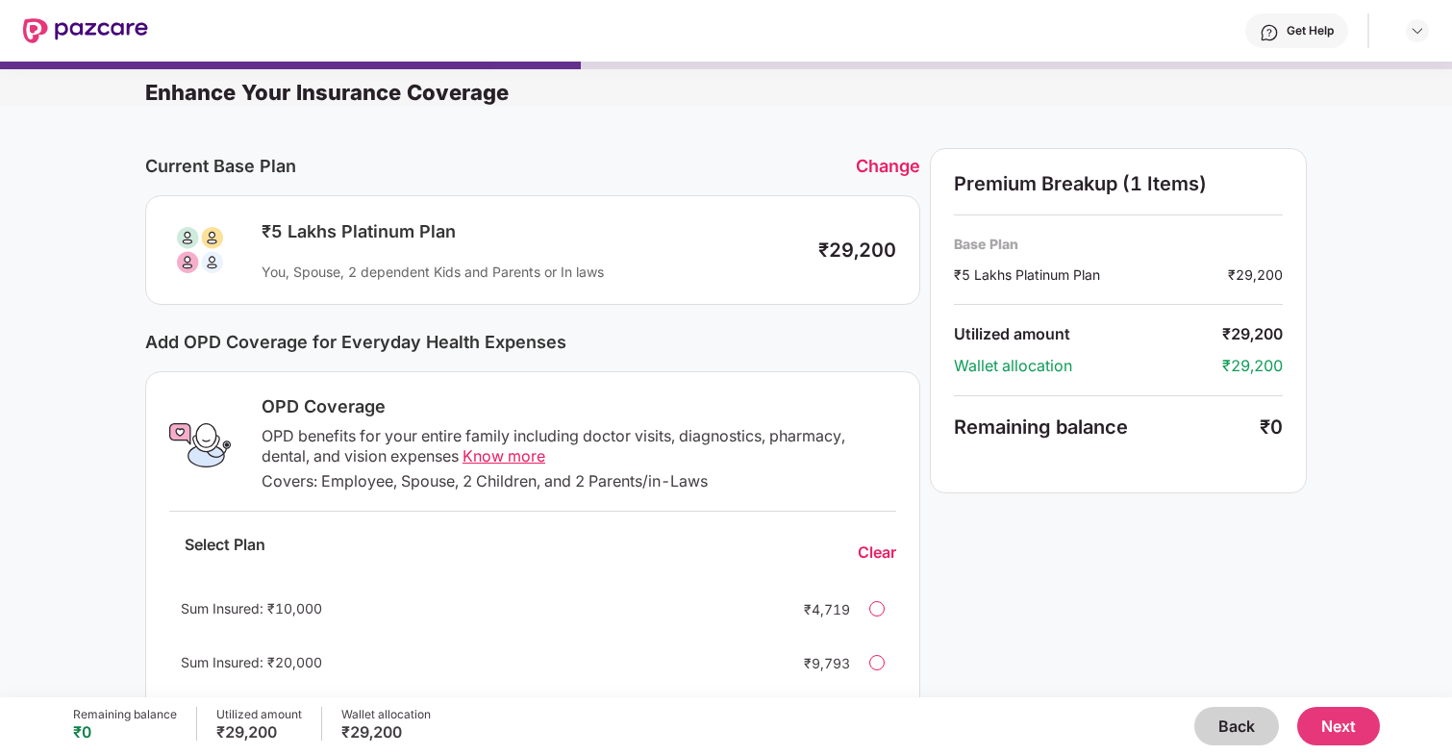
click at [576, 264] on div "You, Spouse, 2 dependent Kids and Parents or In laws" at bounding box center [531, 272] width 538 height 18
click at [907, 156] on div "Change" at bounding box center [888, 166] width 64 height 20
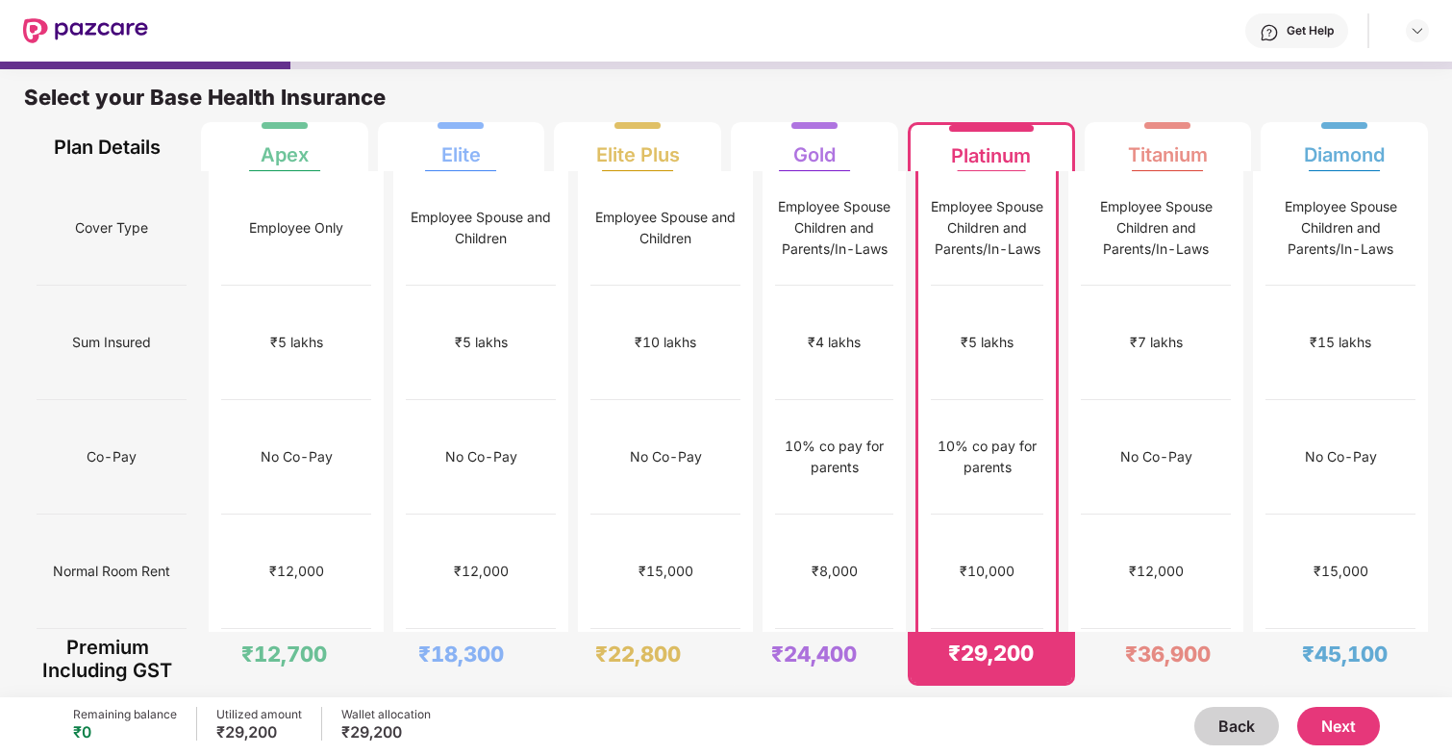
click at [966, 561] on div "₹10,000" at bounding box center [987, 571] width 55 height 21
click at [1342, 725] on button "Next" at bounding box center [1338, 726] width 83 height 38
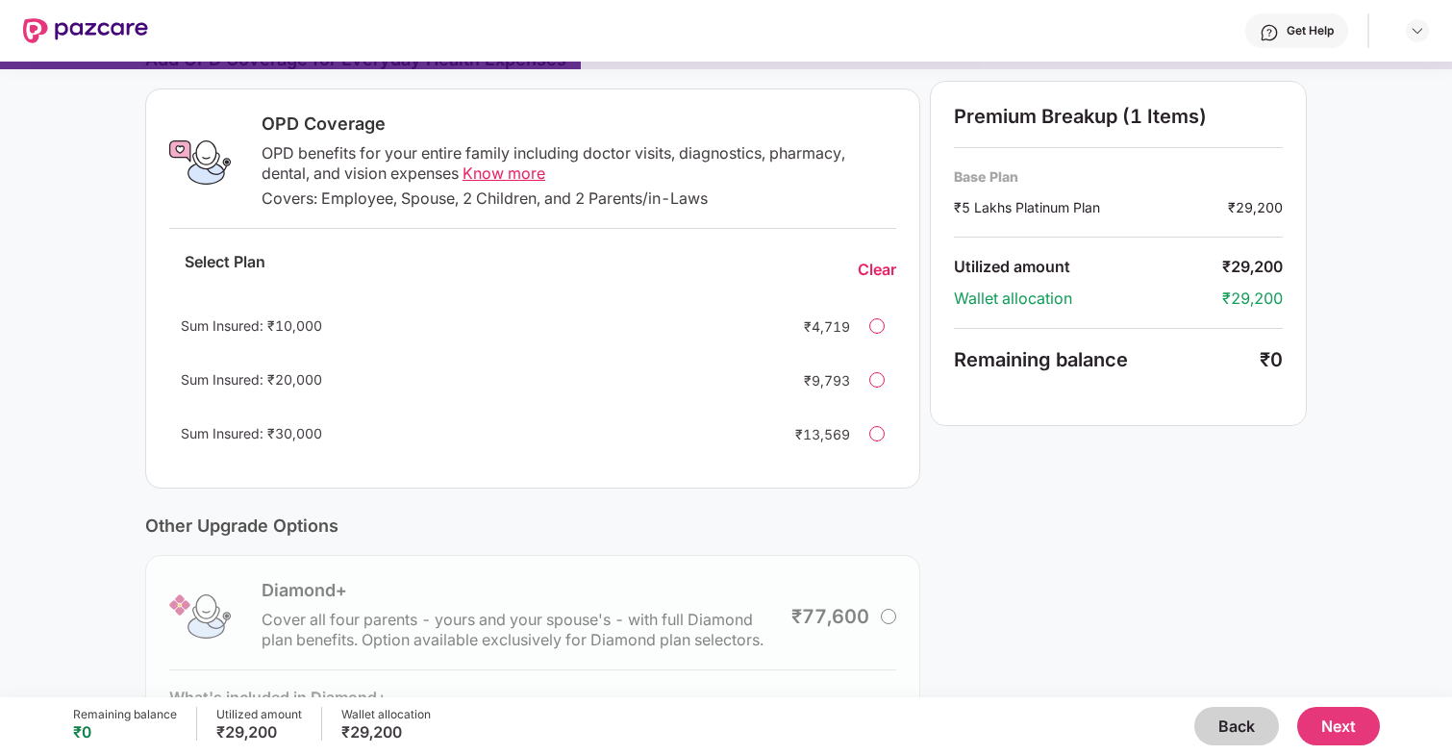
scroll to position [69, 0]
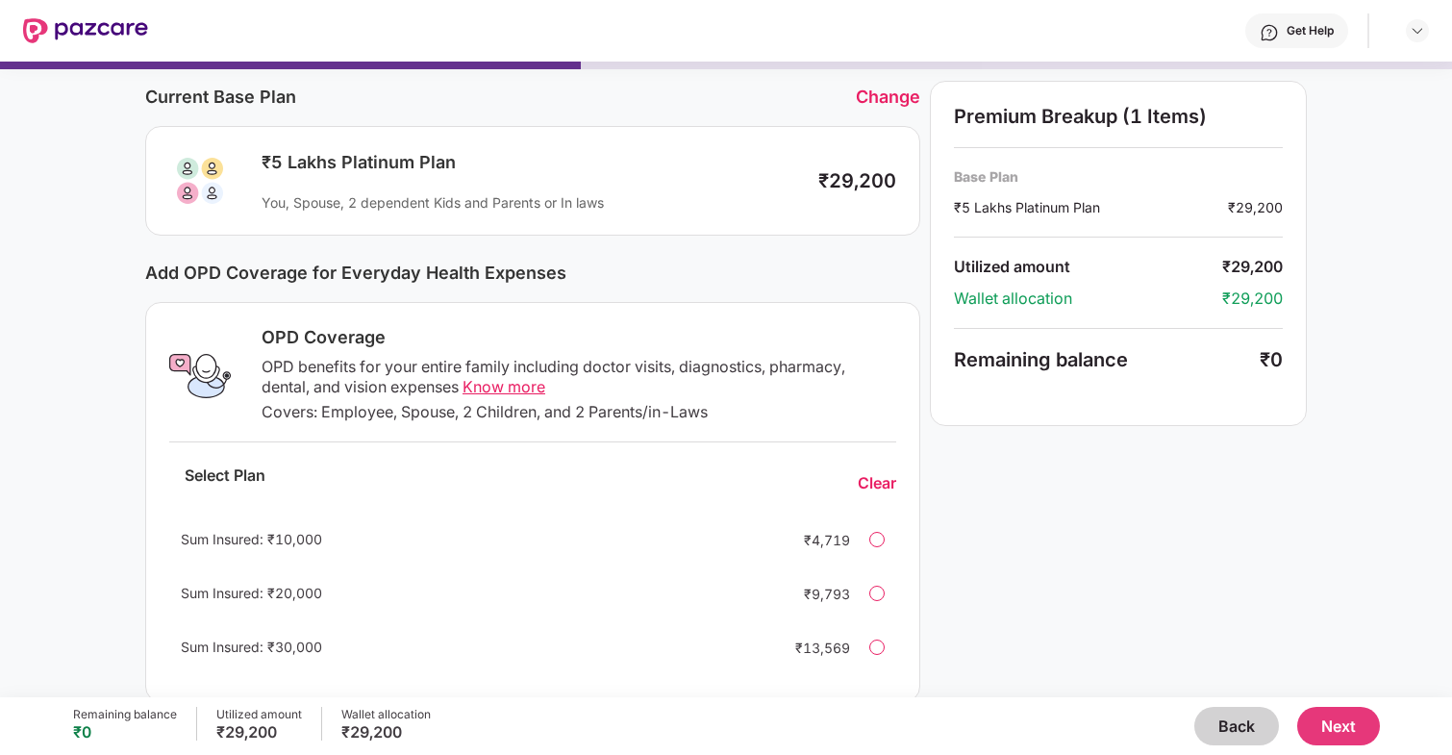
click at [878, 479] on div "Clear" at bounding box center [877, 483] width 38 height 20
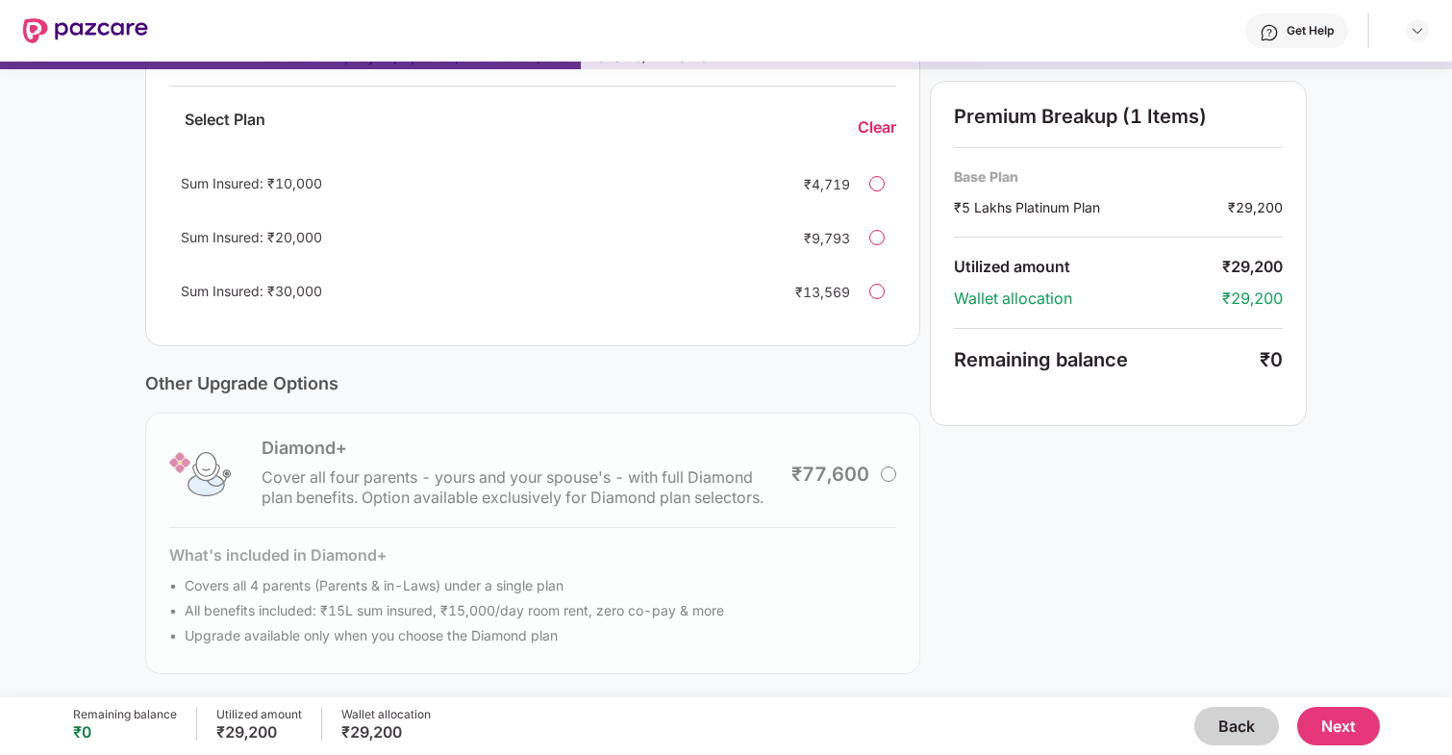
scroll to position [0, 0]
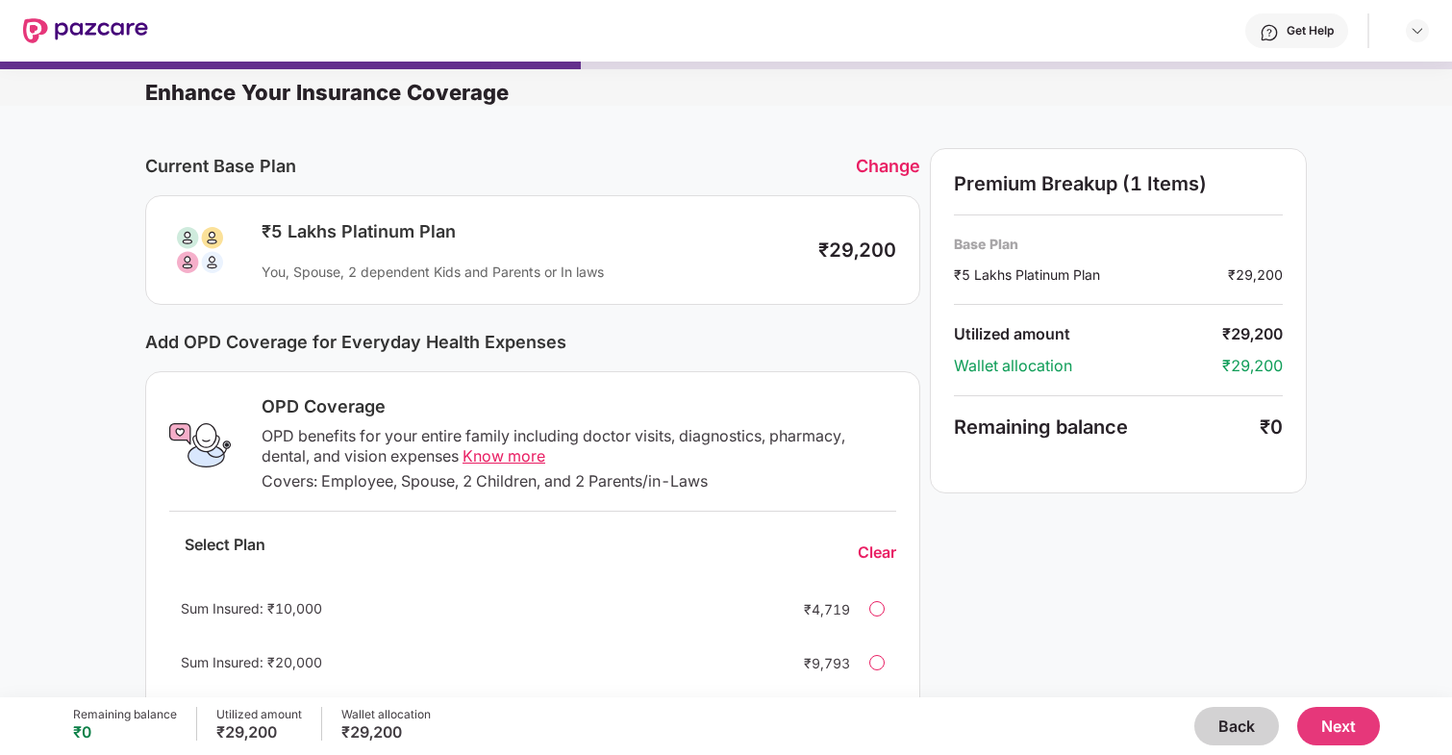
click at [1344, 729] on button "Next" at bounding box center [1338, 726] width 83 height 38
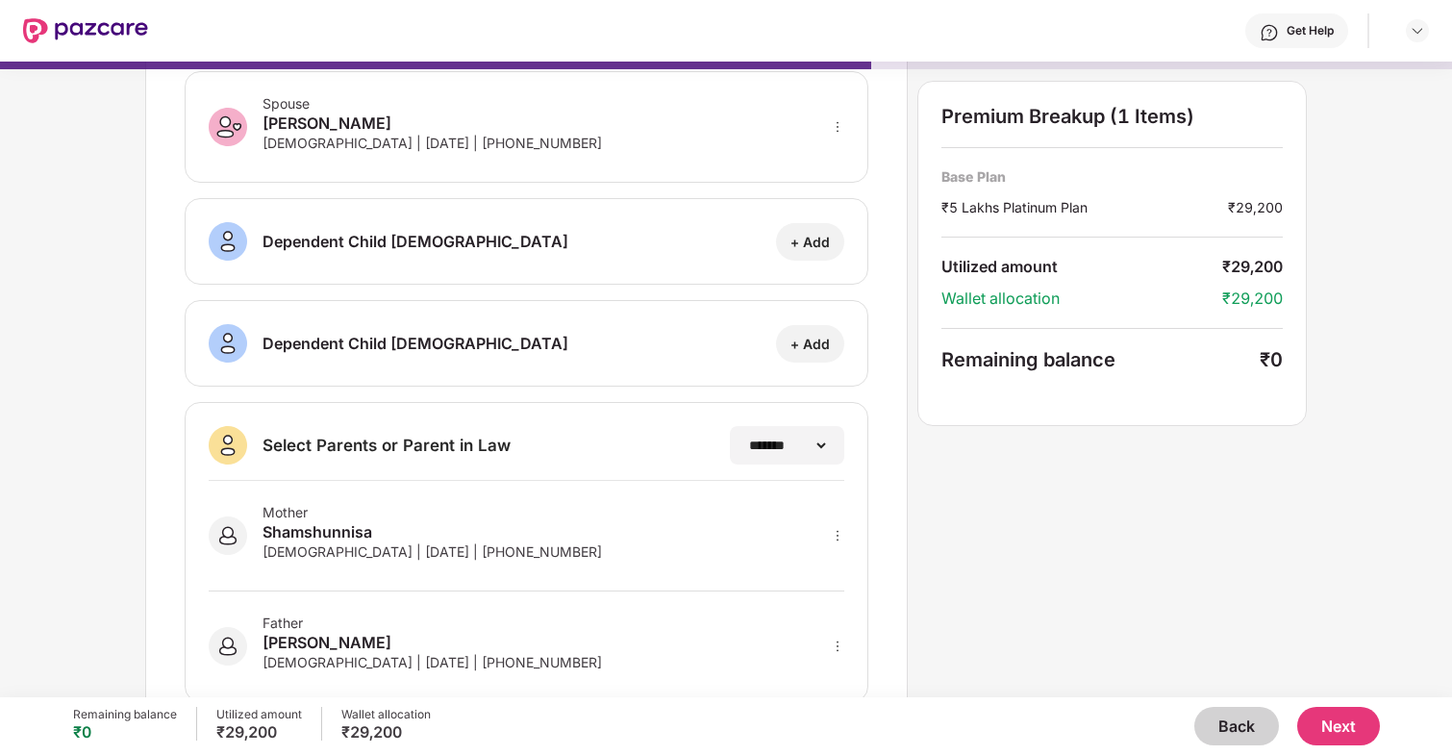
scroll to position [269, 0]
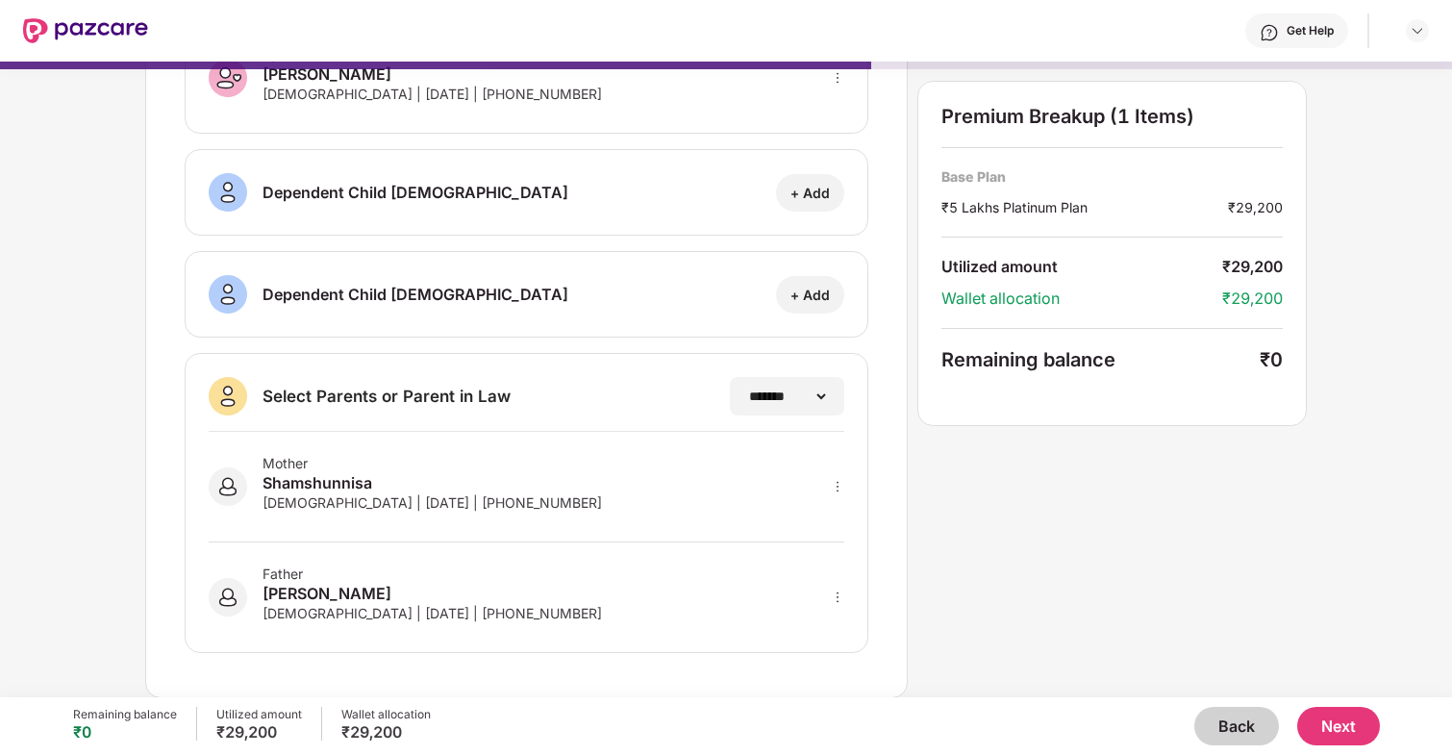
click at [1337, 728] on button "Next" at bounding box center [1338, 726] width 83 height 38
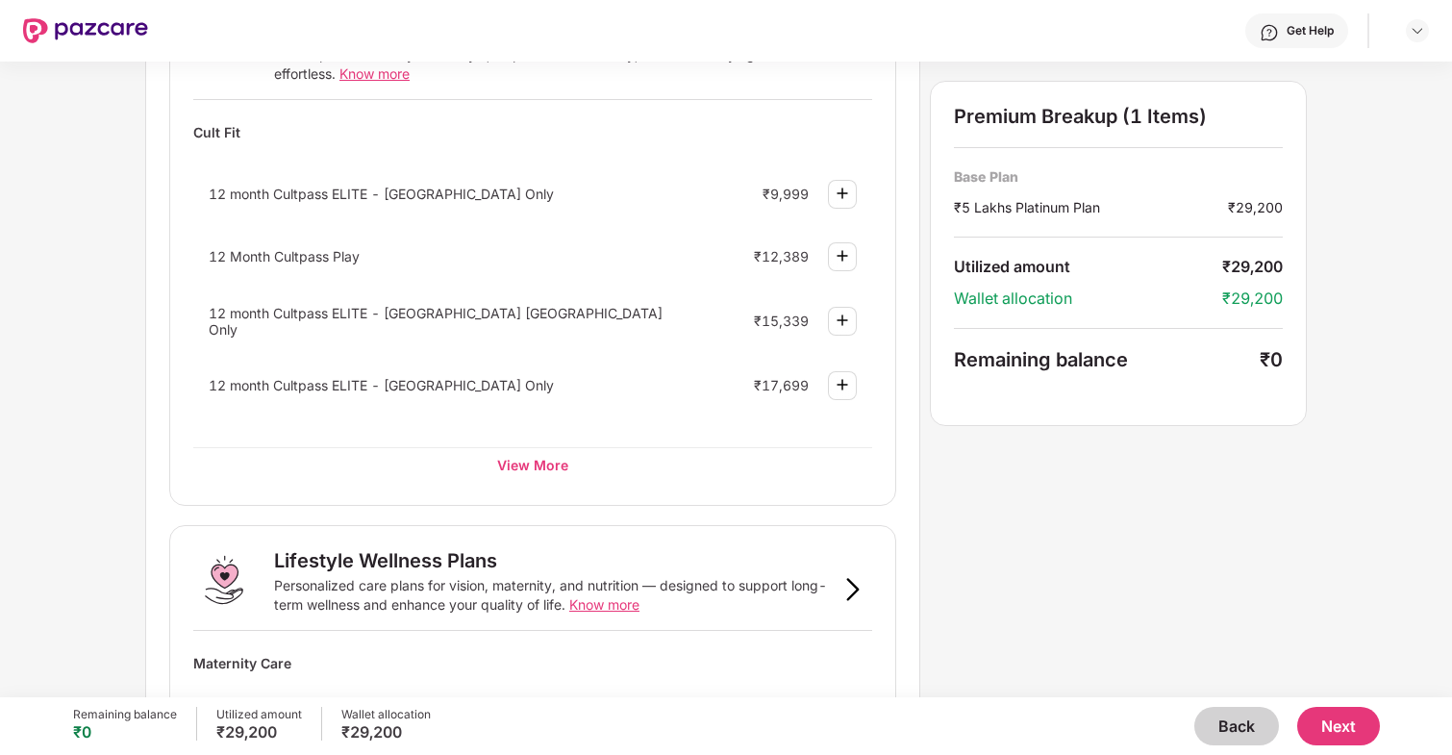
scroll to position [652, 0]
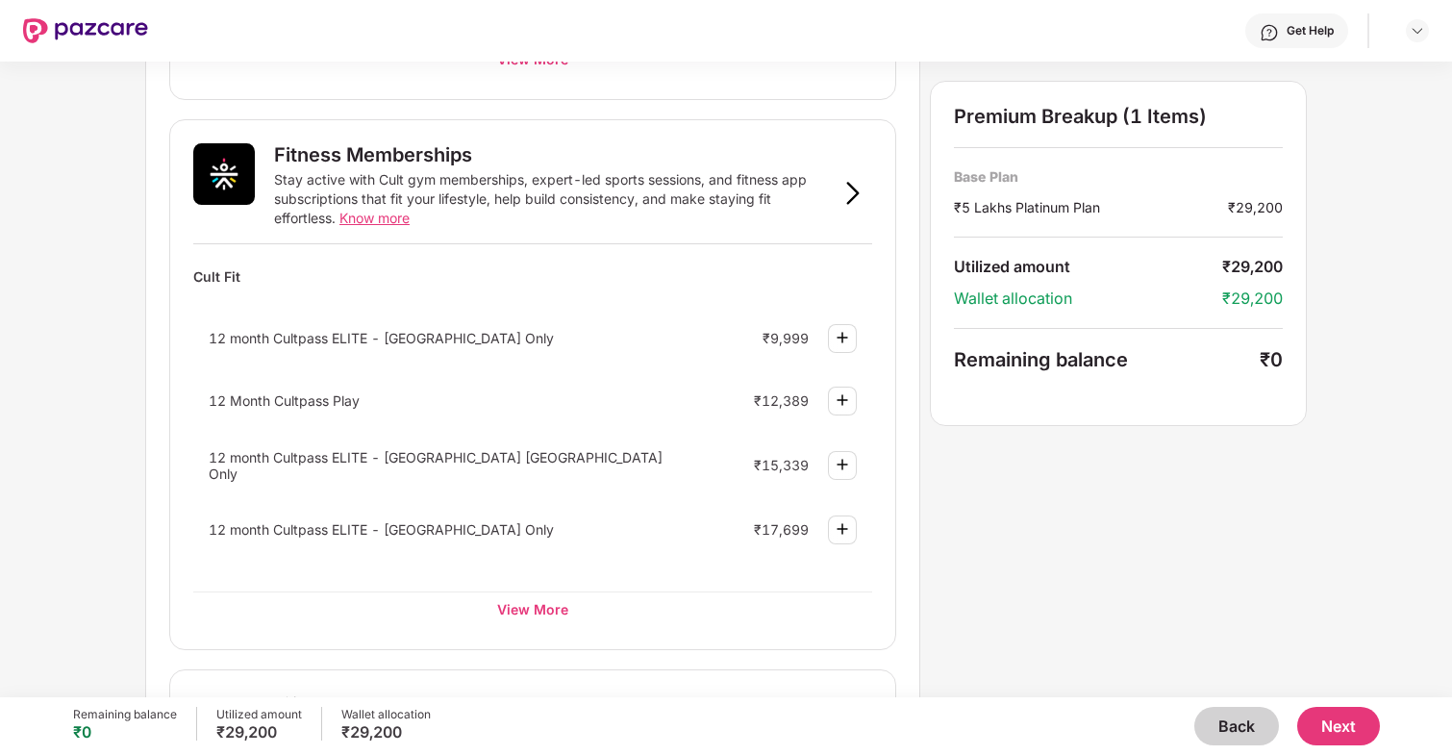
click at [555, 637] on div "Fitness Memberships Stay active with Cult gym memberships, expert-led sports se…" at bounding box center [532, 384] width 727 height 531
click at [555, 611] on div "View More" at bounding box center [532, 609] width 679 height 35
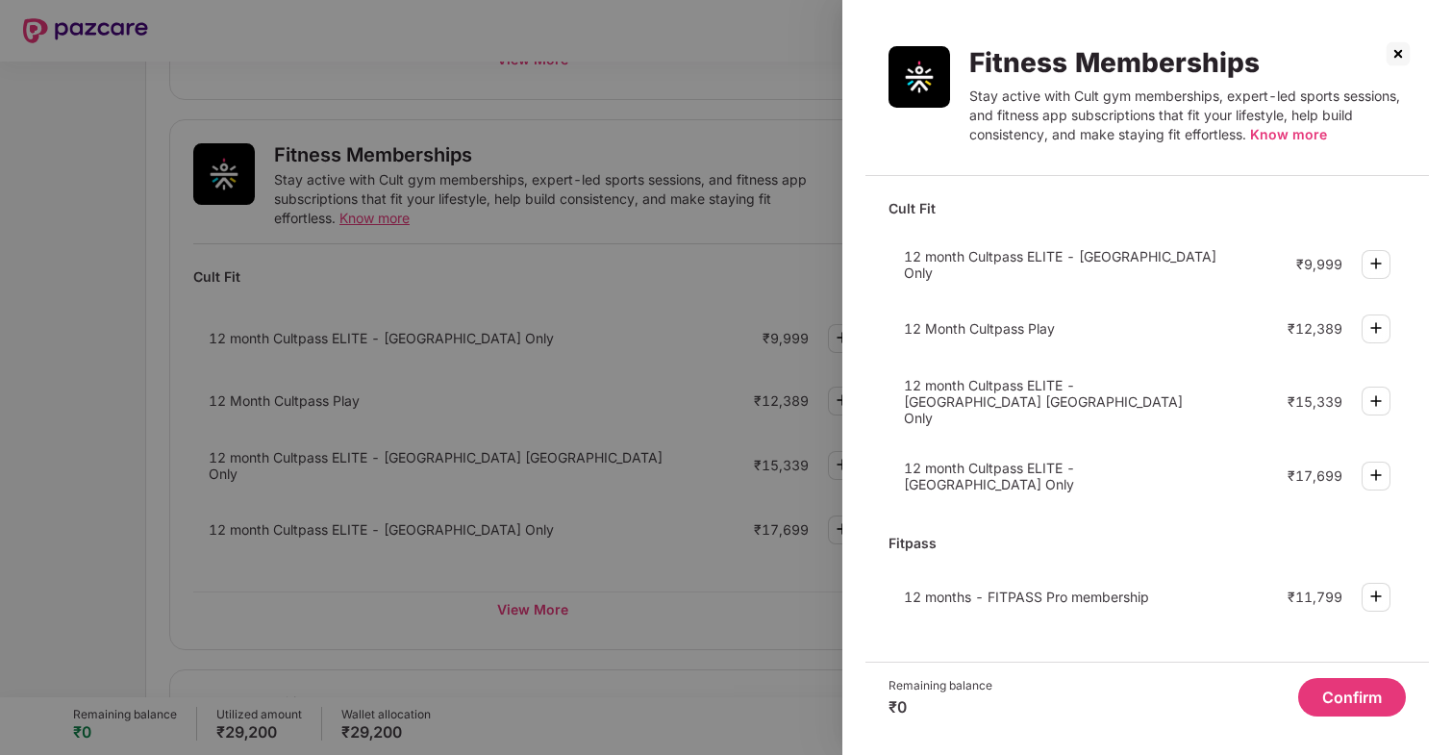
click at [1363, 261] on div at bounding box center [1376, 264] width 29 height 29
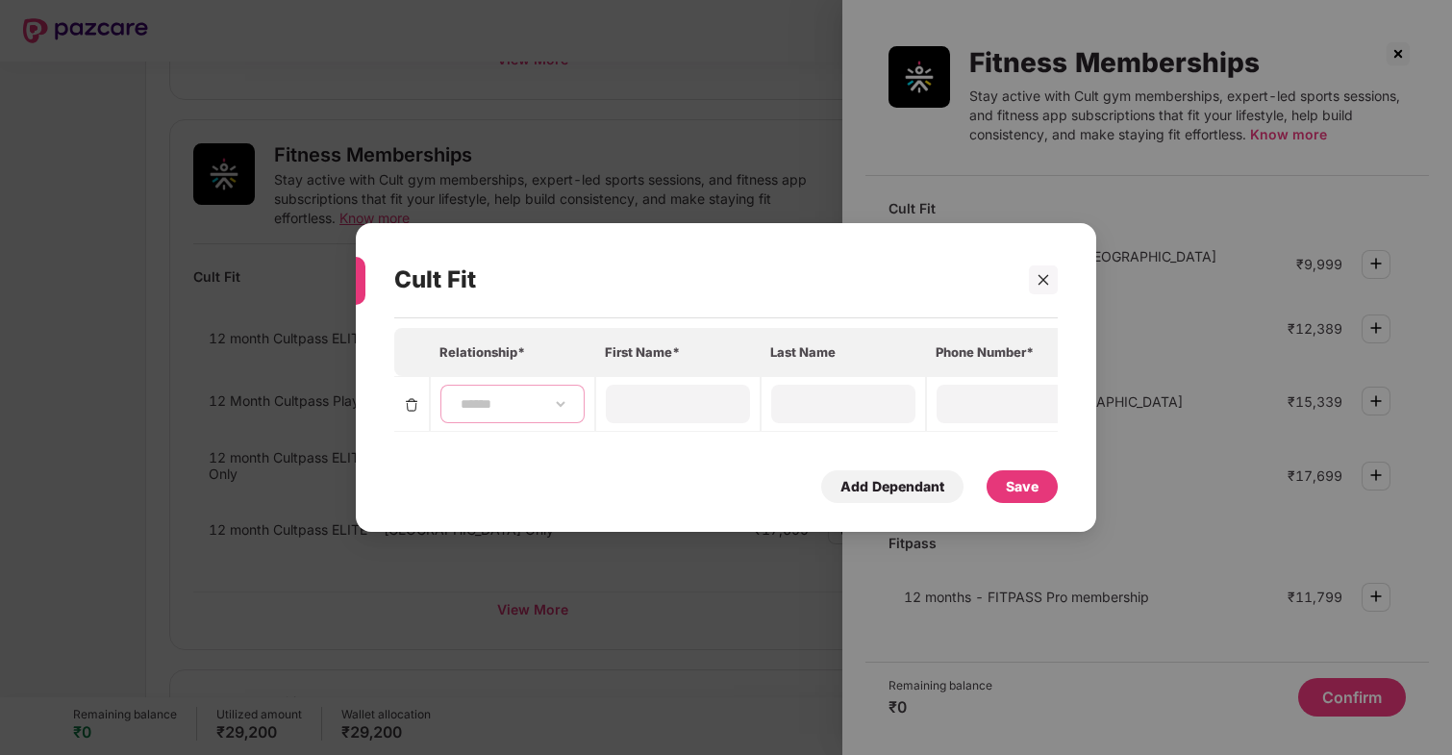
click at [557, 396] on select "**********" at bounding box center [513, 403] width 112 height 15
select select "****"
type input "****"
type input "*****"
type input "**********"
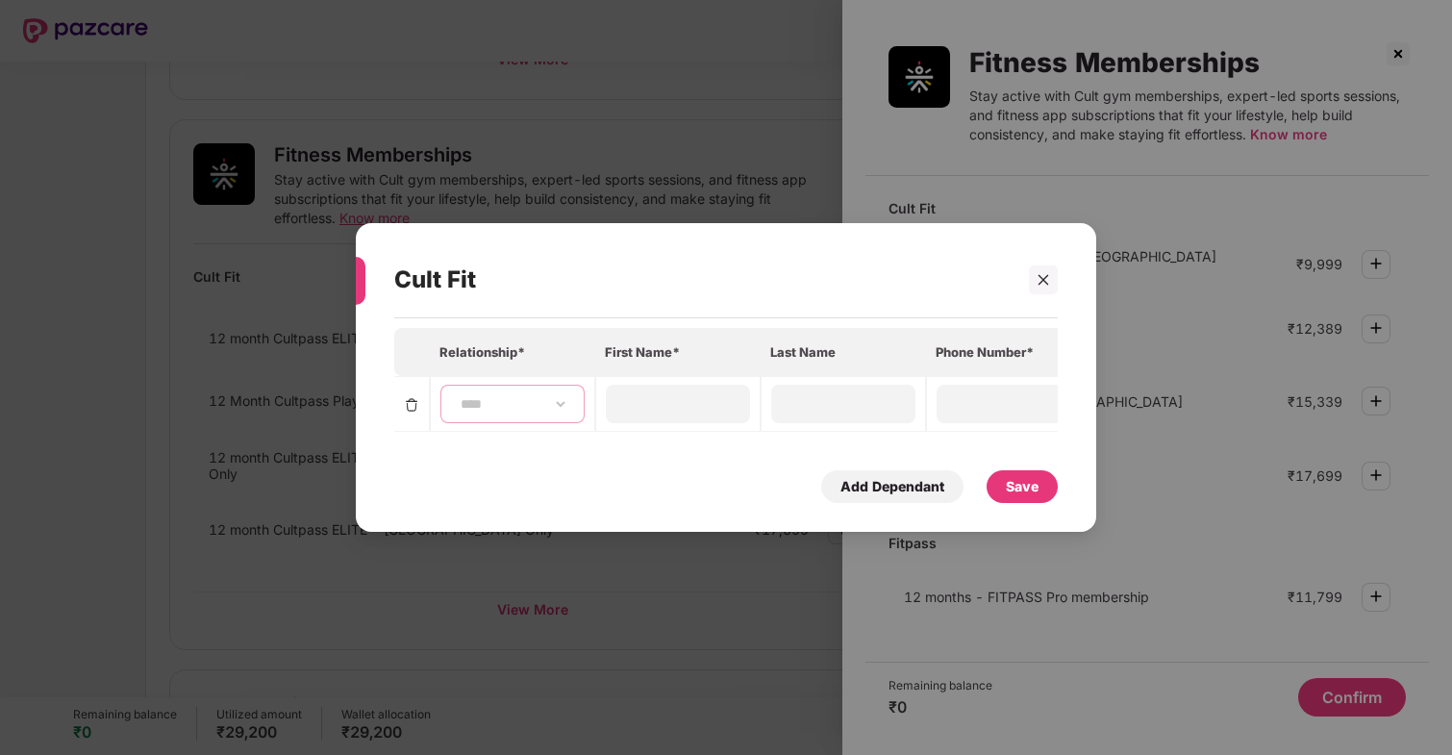
type input "**********"
click at [680, 417] on div "****" at bounding box center [678, 404] width 144 height 38
click at [1010, 499] on div "Save" at bounding box center [1022, 486] width 71 height 33
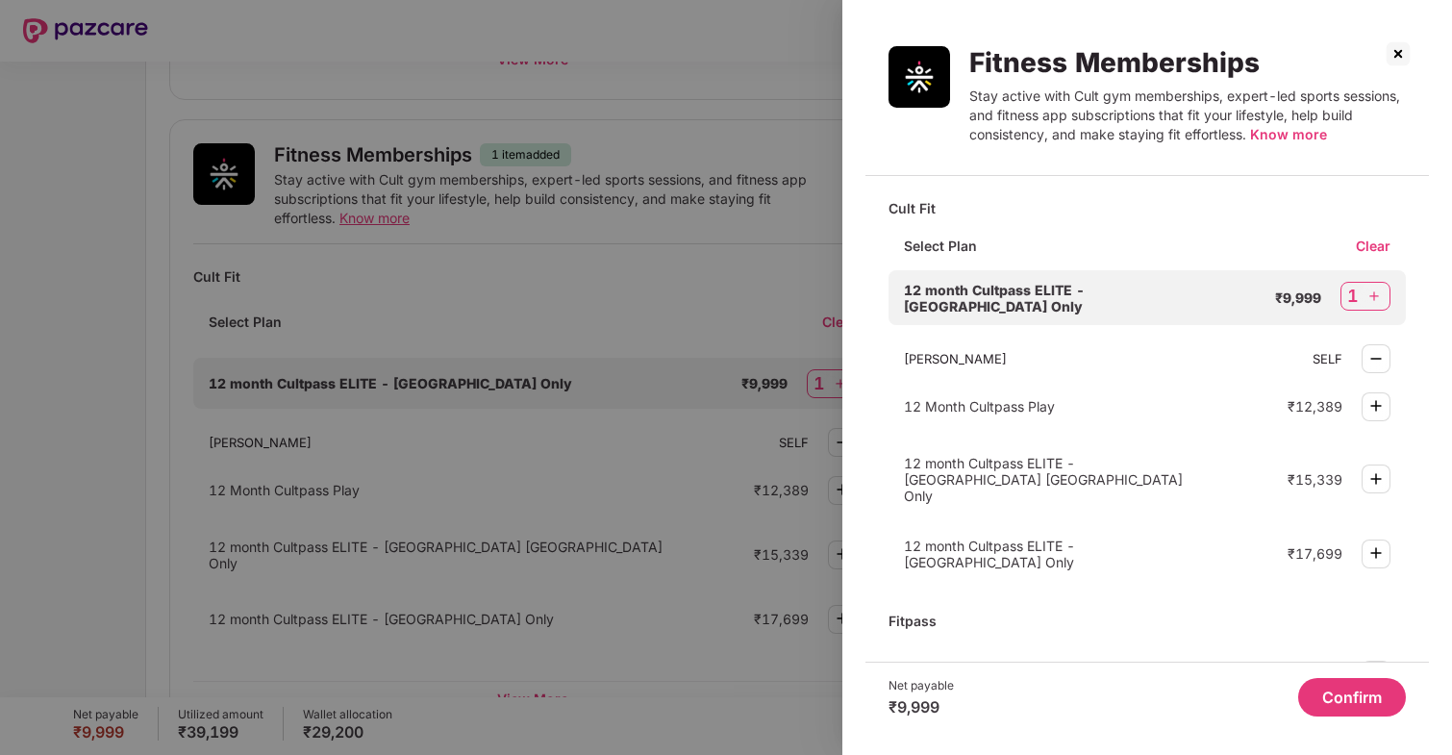
click at [1314, 687] on button "Confirm" at bounding box center [1352, 697] width 108 height 38
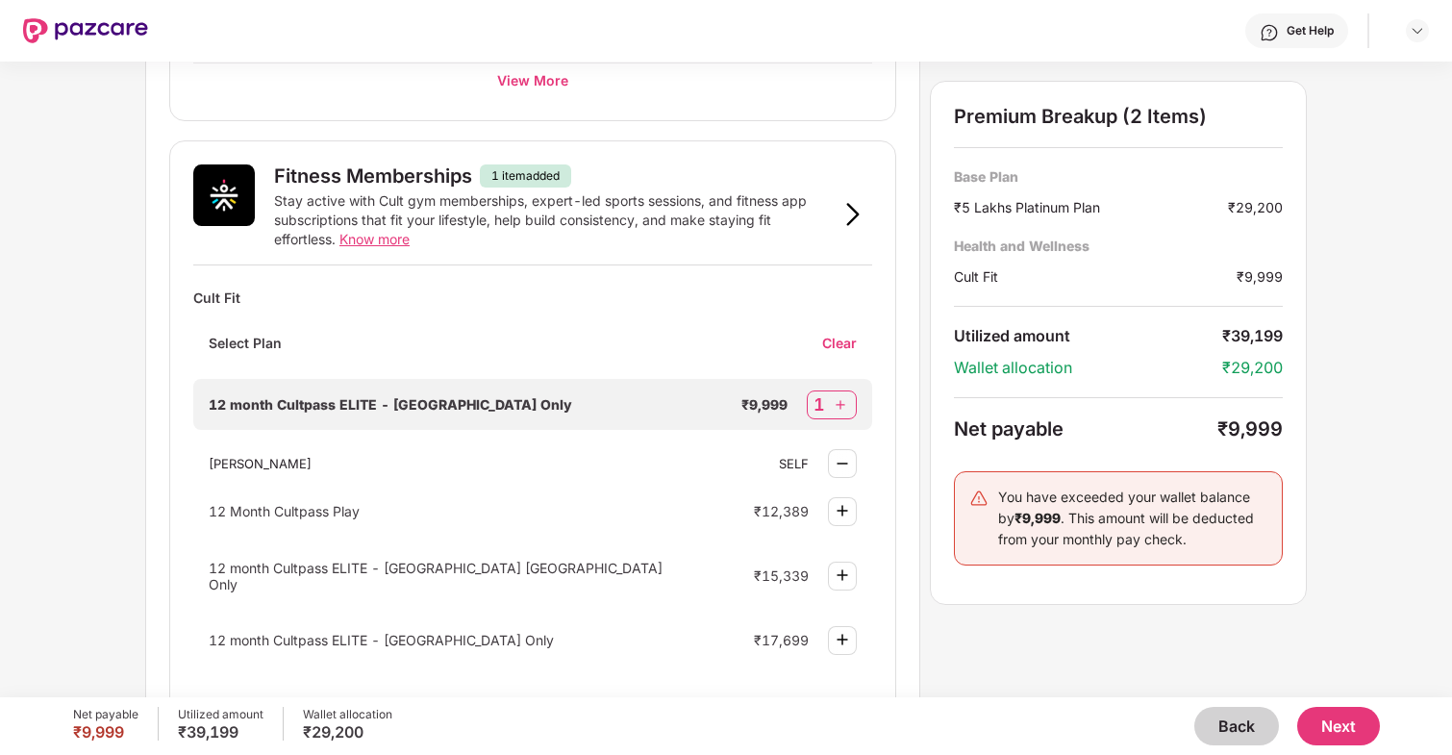
scroll to position [615, 0]
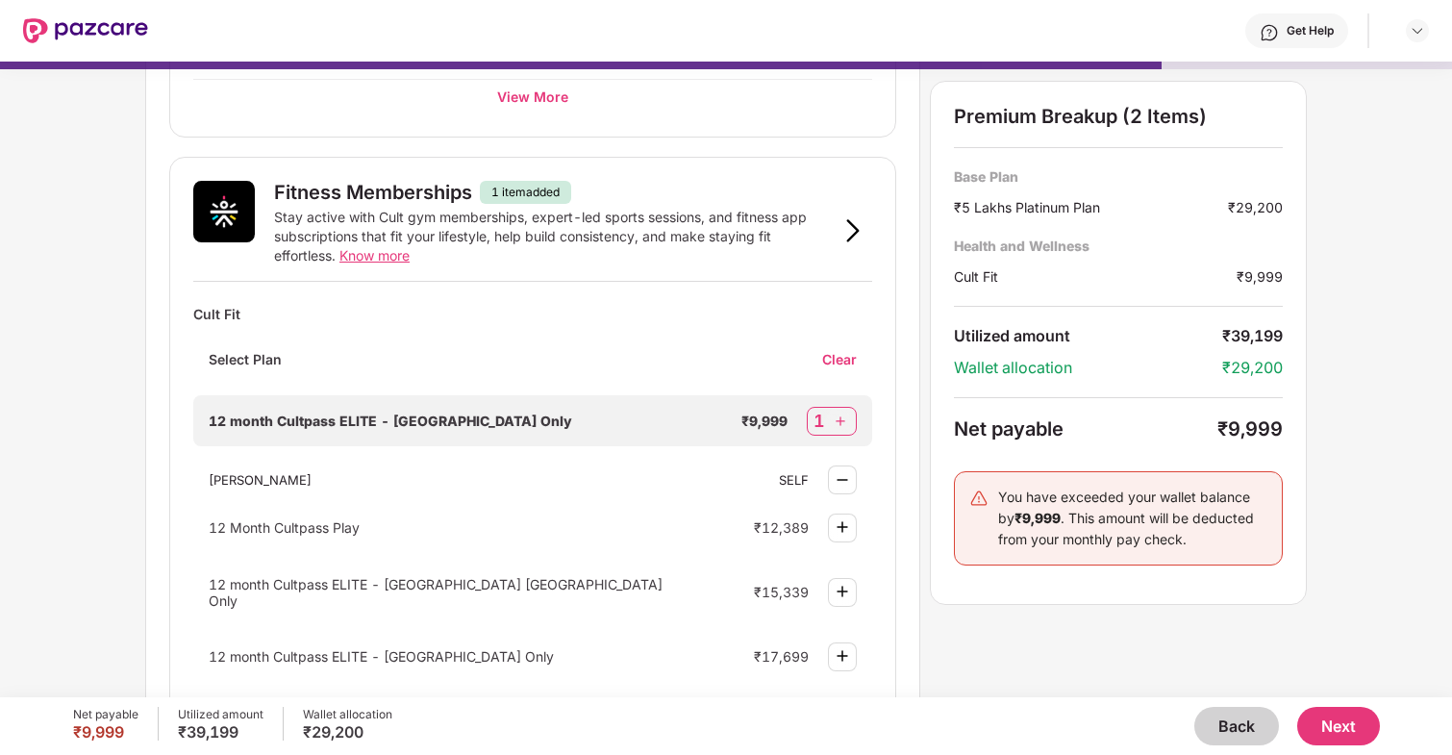
click at [840, 416] on img at bounding box center [840, 421] width 19 height 19
select select "****"
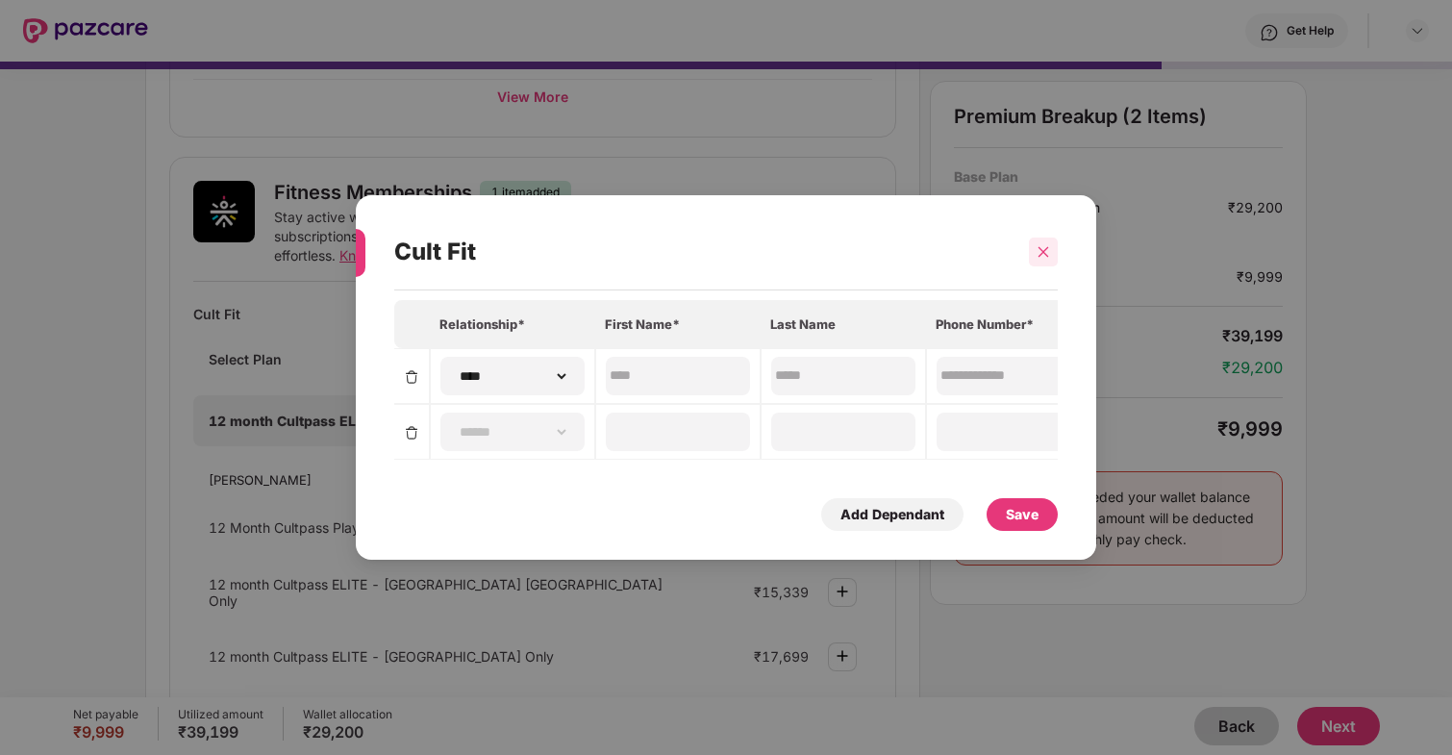
click at [1045, 251] on icon "close" at bounding box center [1044, 251] width 11 height 11
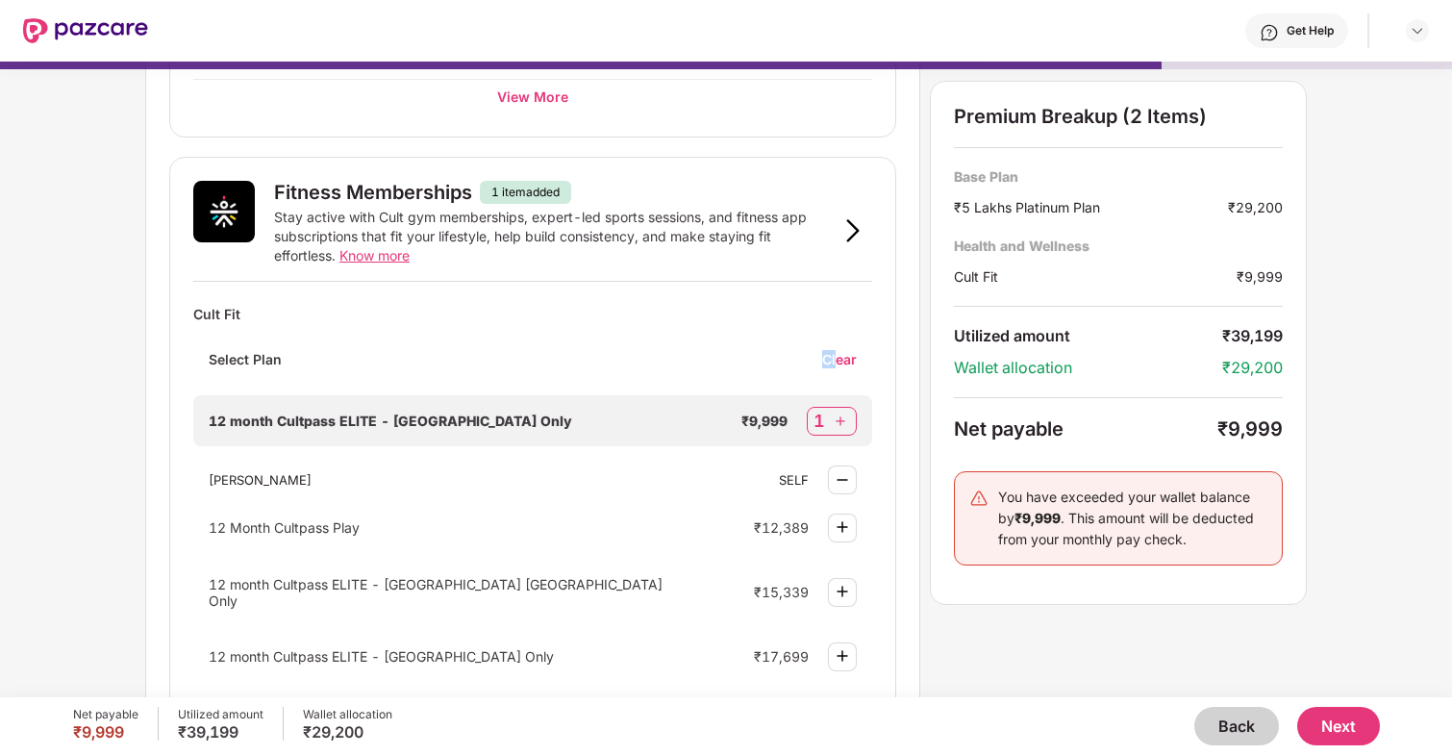
click at [838, 350] on div "Clear" at bounding box center [847, 359] width 50 height 18
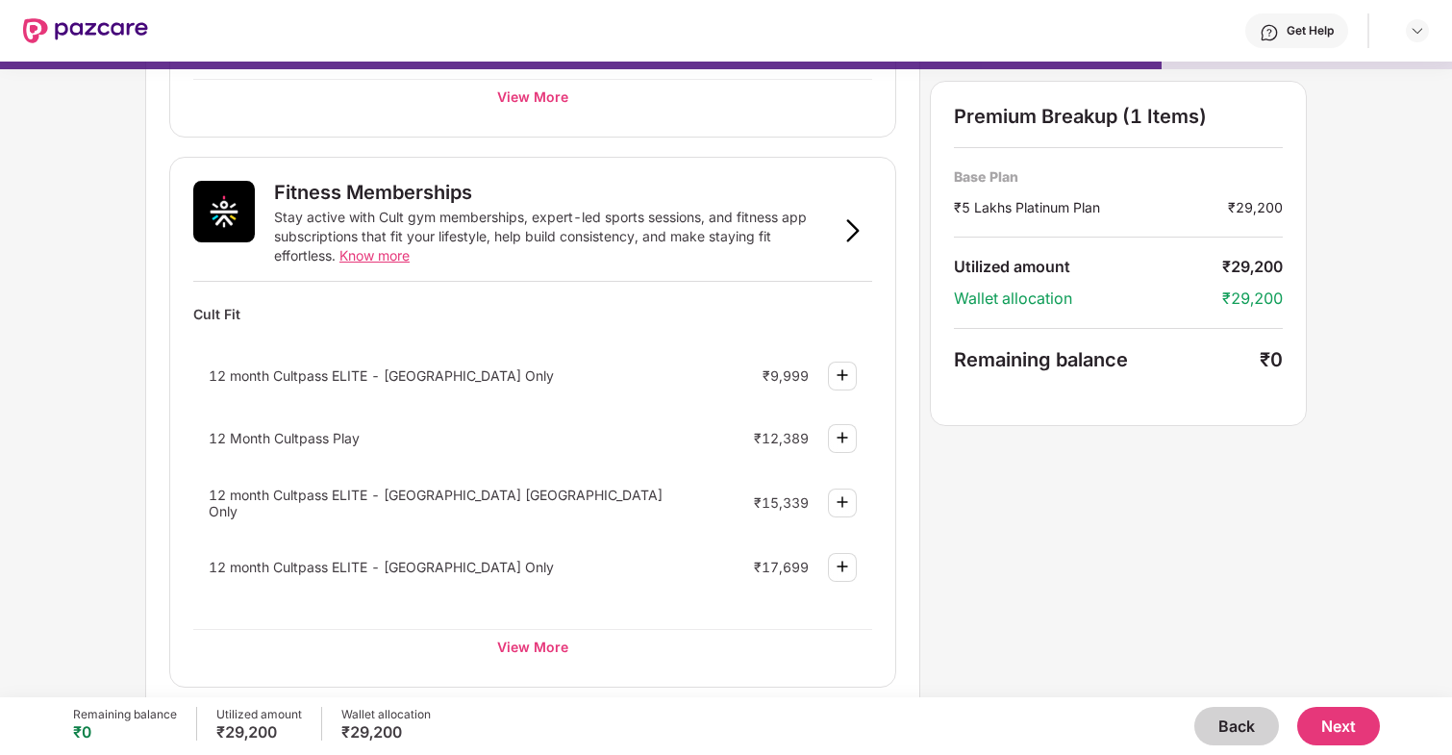
click at [1324, 703] on div "Remaining balance ₹0 Utilized amount ₹29,200 Wallet allocation ₹29,200 Back Next" at bounding box center [726, 726] width 1307 height 58
click at [1328, 718] on button "Next" at bounding box center [1338, 726] width 83 height 38
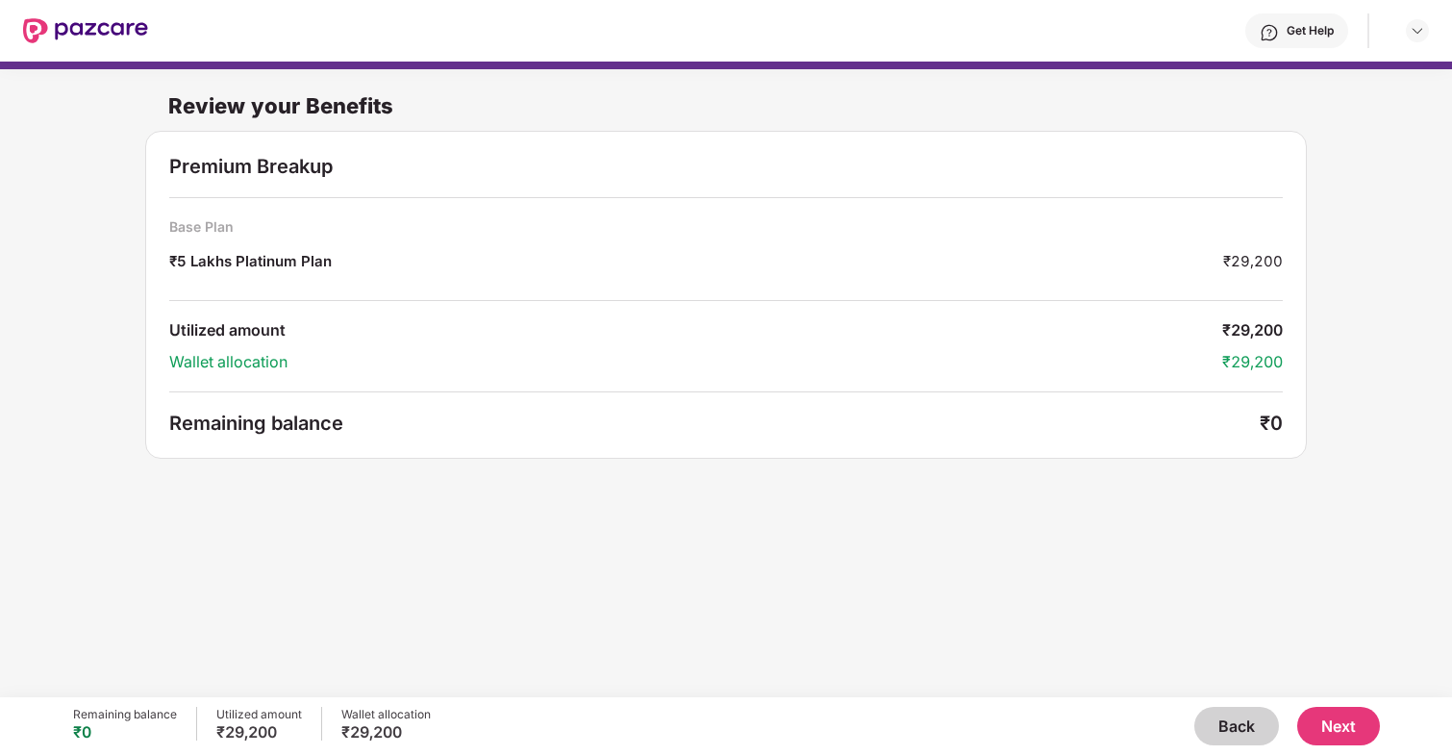
click at [1339, 738] on button "Next" at bounding box center [1338, 726] width 83 height 38
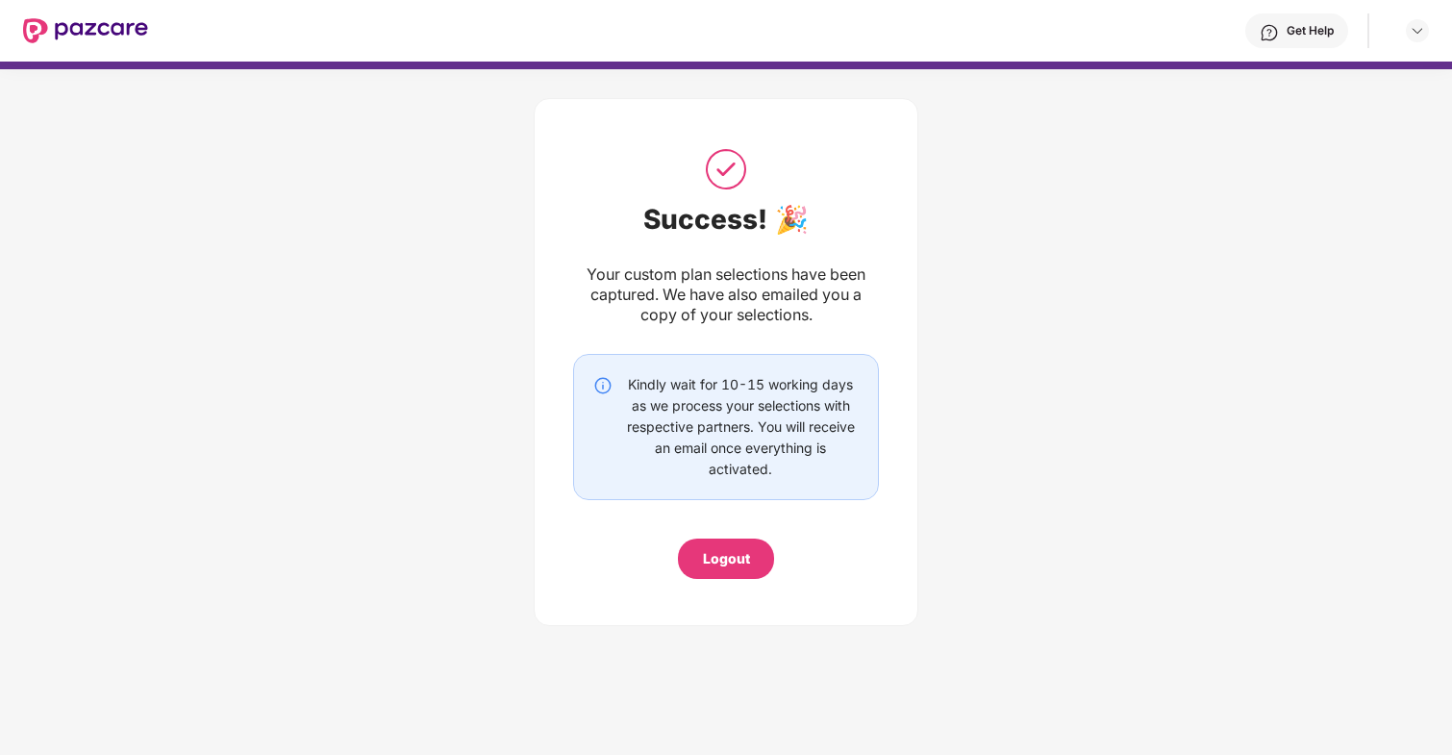
click at [742, 555] on div "Logout" at bounding box center [726, 558] width 47 height 21
